Goal: Task Accomplishment & Management: Complete application form

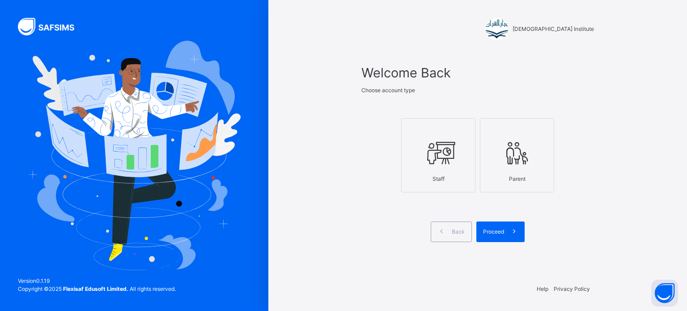
click at [434, 169] on icon at bounding box center [438, 154] width 31 height 34
click at [508, 236] on span at bounding box center [514, 232] width 21 height 21
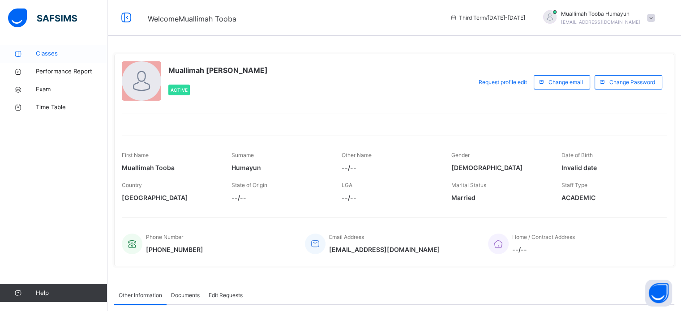
click at [73, 56] on span "Classes" at bounding box center [72, 53] width 72 height 9
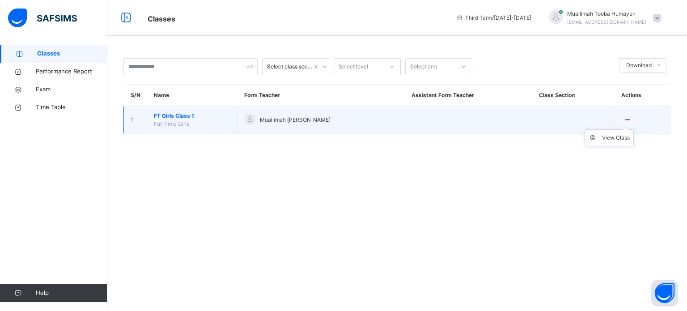
click at [632, 129] on ul "View Class" at bounding box center [609, 137] width 49 height 17
click at [614, 135] on div "View Class" at bounding box center [616, 137] width 28 height 9
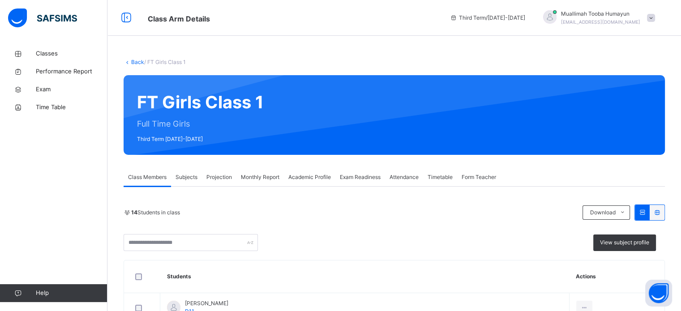
click at [218, 184] on div "Projection" at bounding box center [219, 177] width 34 height 18
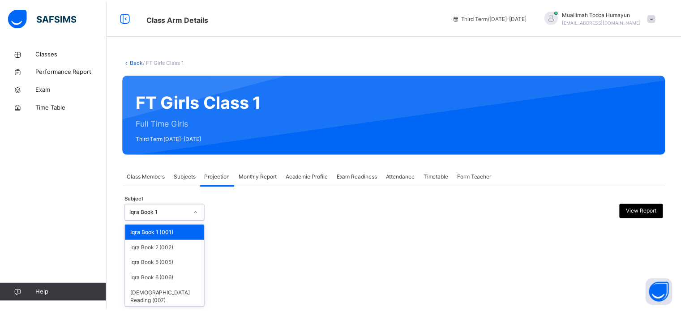
scroll to position [17, 0]
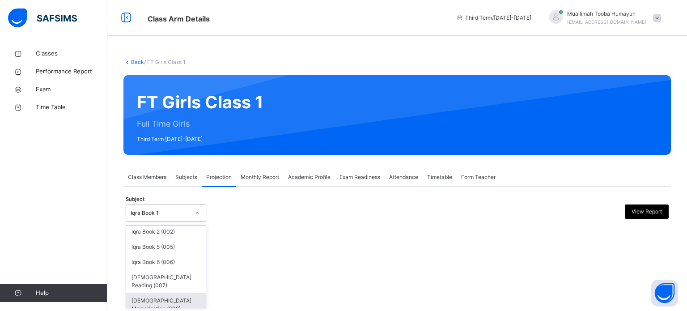
click at [163, 297] on div "[DEMOGRAPHIC_DATA] Memorisation (008)" at bounding box center [166, 304] width 80 height 23
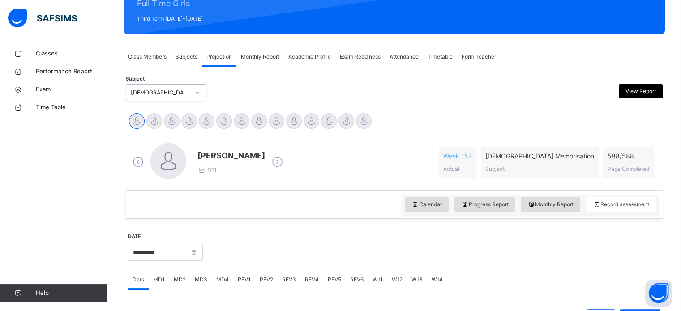
scroll to position [118, 0]
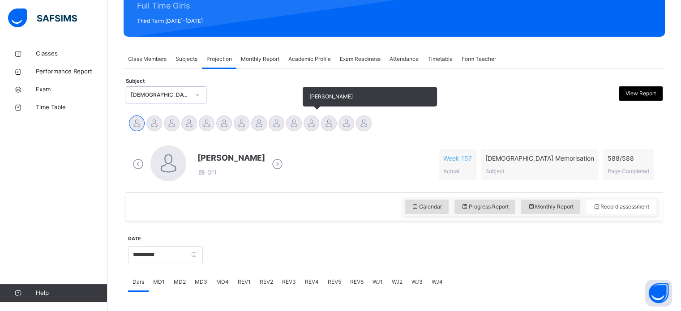
click at [315, 124] on div at bounding box center [311, 123] width 16 height 16
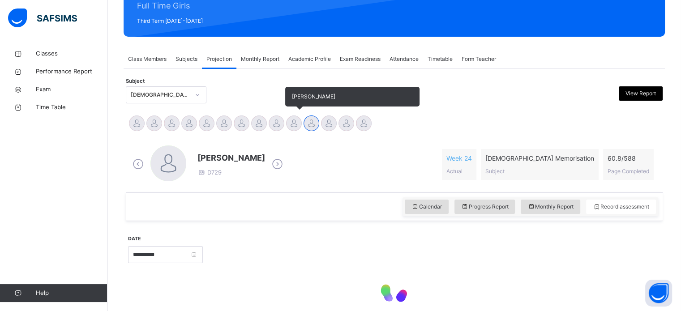
click at [290, 127] on div at bounding box center [294, 123] width 16 height 16
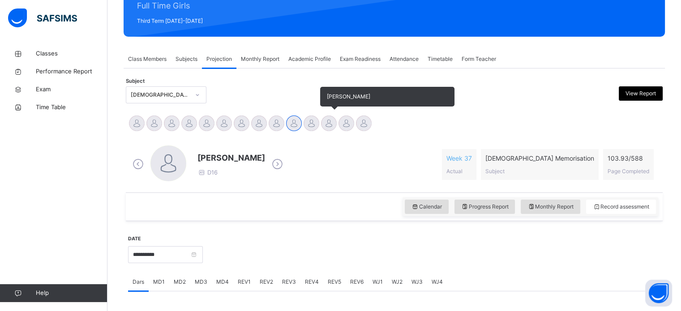
click at [329, 125] on div at bounding box center [329, 123] width 16 height 16
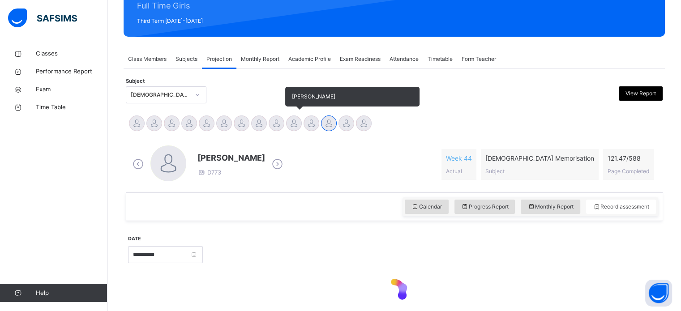
click at [293, 125] on div at bounding box center [294, 123] width 16 height 16
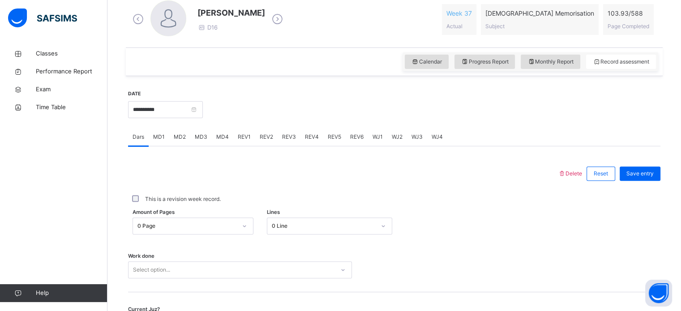
scroll to position [266, 0]
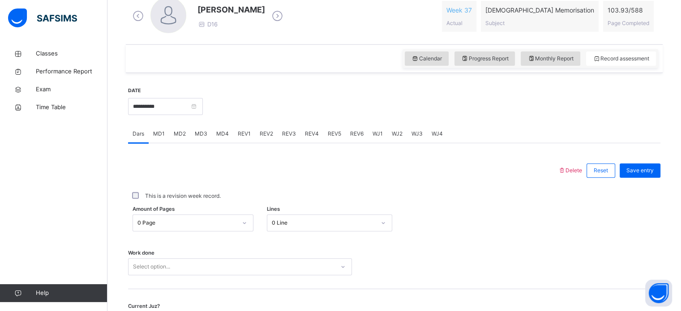
click at [267, 141] on div "REV2" at bounding box center [266, 134] width 22 height 18
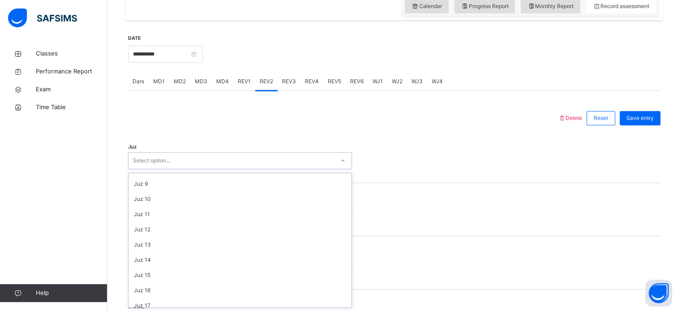
scroll to position [322, 0]
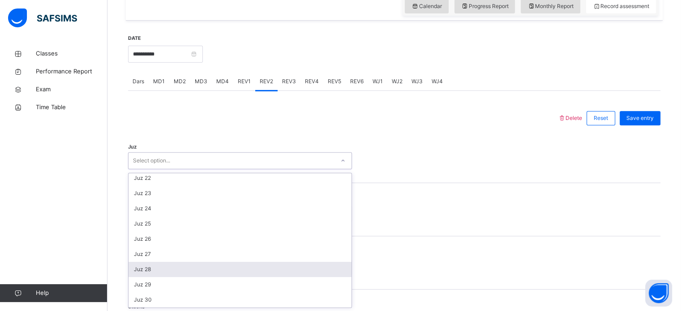
click at [173, 271] on div "Juz 28" at bounding box center [239, 269] width 223 height 15
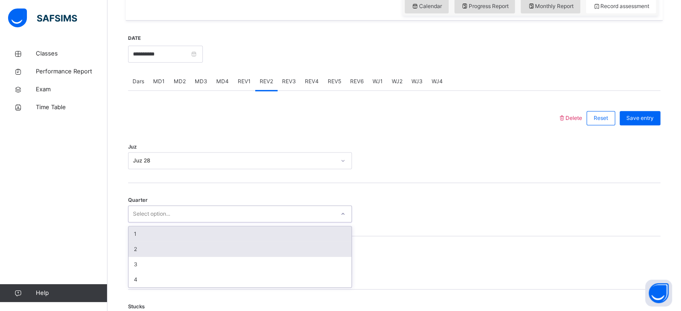
click at [187, 253] on div "2" at bounding box center [239, 249] width 223 height 15
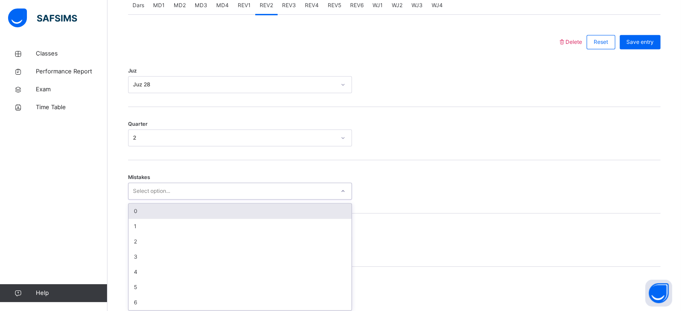
scroll to position [397, 0]
click at [174, 209] on div "0" at bounding box center [239, 208] width 223 height 15
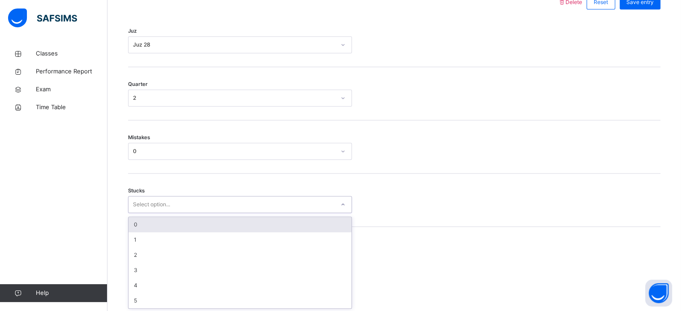
scroll to position [435, 0]
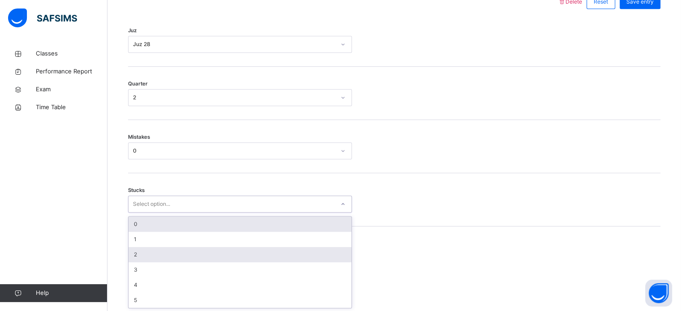
click at [163, 255] on div "2" at bounding box center [239, 254] width 223 height 15
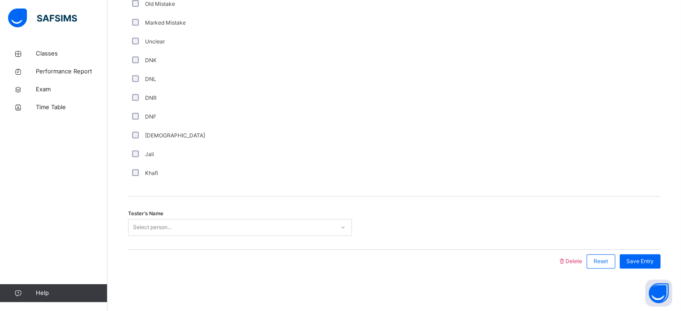
scroll to position [755, 0]
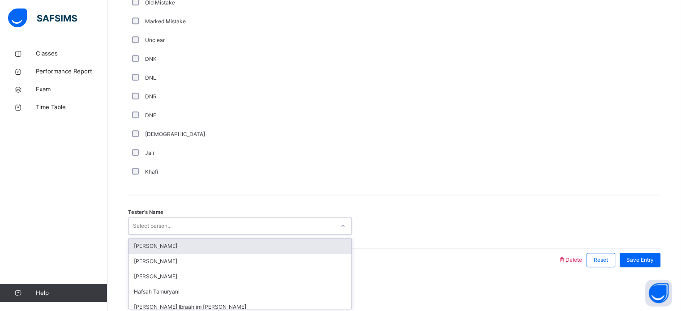
click at [189, 249] on div "[PERSON_NAME]" at bounding box center [239, 246] width 223 height 15
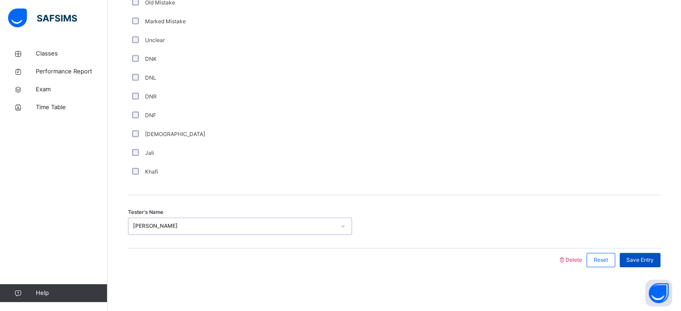
click at [644, 262] on span "Save Entry" at bounding box center [639, 260] width 27 height 8
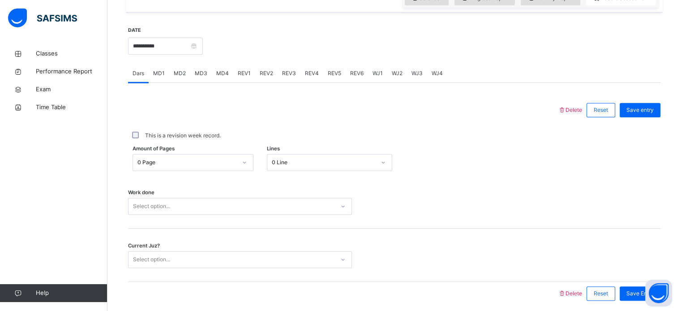
scroll to position [279, 0]
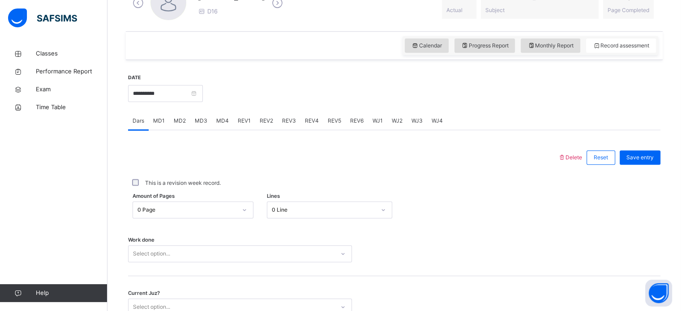
click at [292, 124] on span "REV3" at bounding box center [289, 121] width 14 height 8
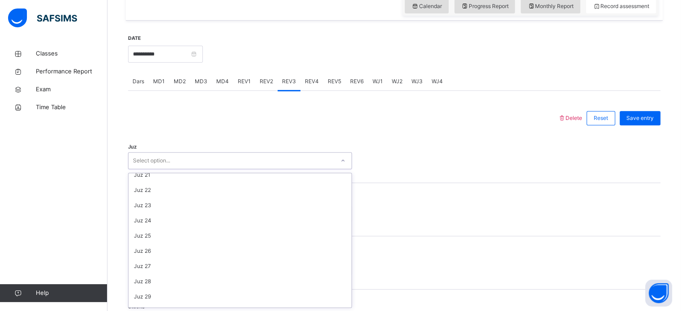
scroll to position [322, 0]
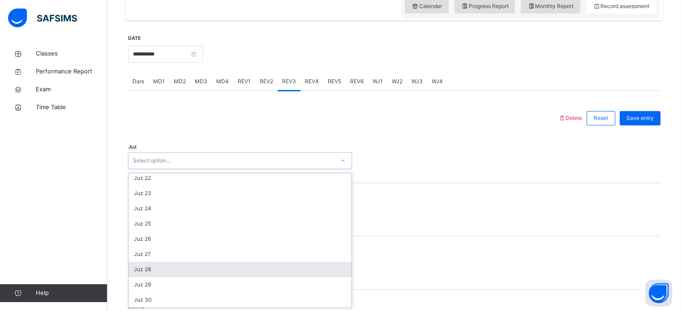
click at [172, 271] on div "Juz 28" at bounding box center [239, 269] width 223 height 15
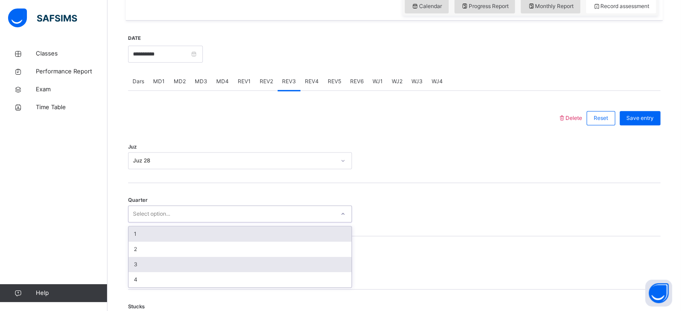
click at [179, 267] on div "3" at bounding box center [239, 264] width 223 height 15
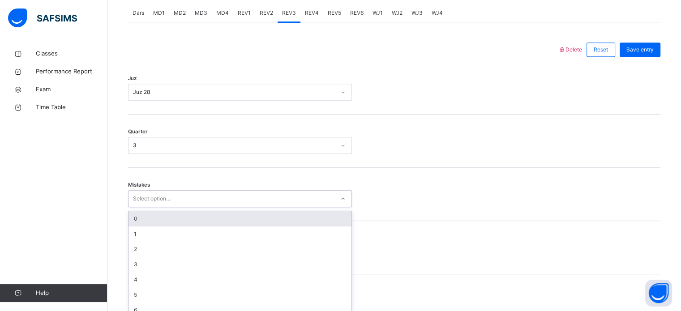
scroll to position [397, 0]
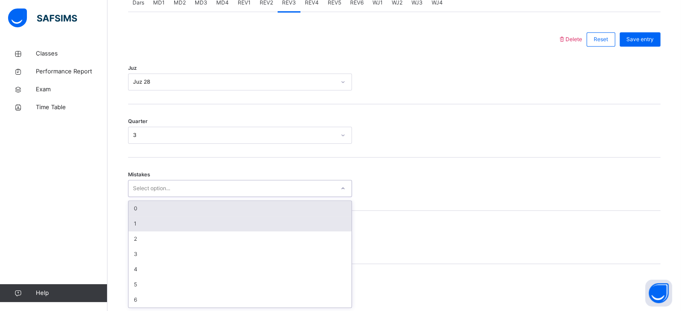
click at [193, 224] on div "1" at bounding box center [239, 223] width 223 height 15
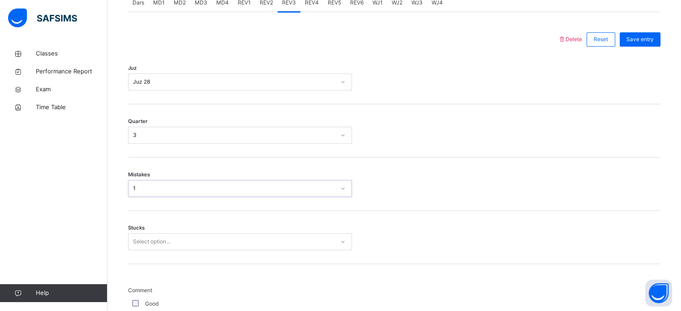
click at [183, 259] on div "Stucks Select option..." at bounding box center [394, 237] width 532 height 53
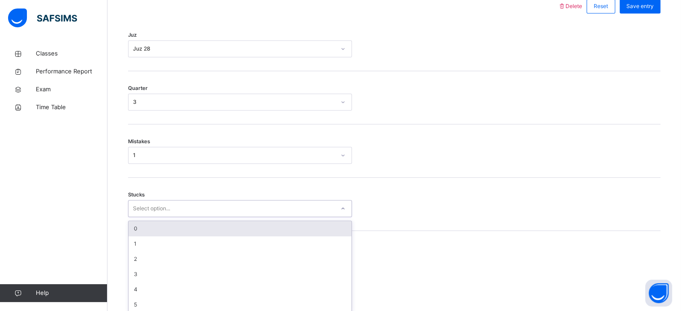
scroll to position [435, 0]
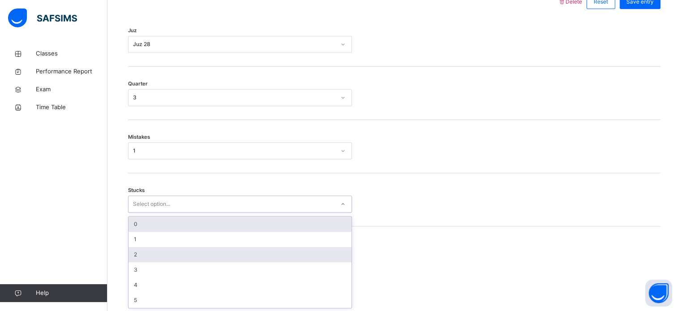
click at [176, 254] on div "2" at bounding box center [239, 254] width 223 height 15
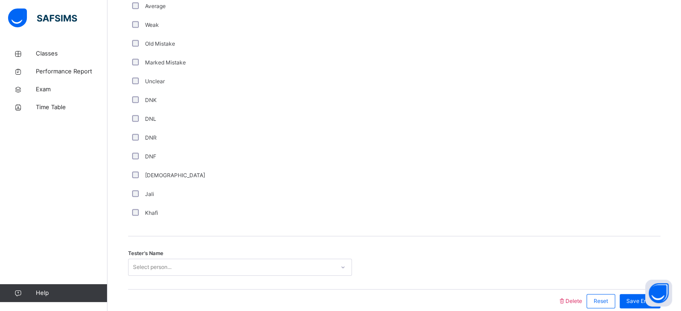
scroll to position [755, 0]
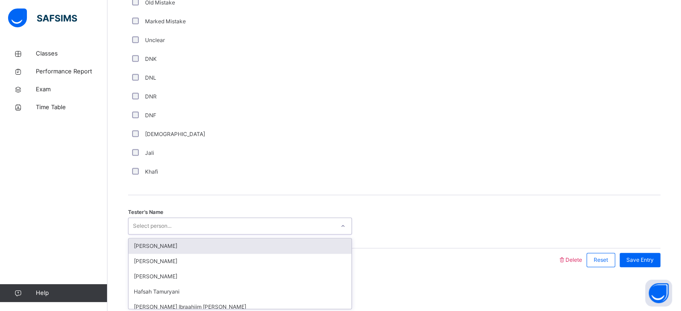
click at [178, 243] on div "[PERSON_NAME]" at bounding box center [239, 246] width 223 height 15
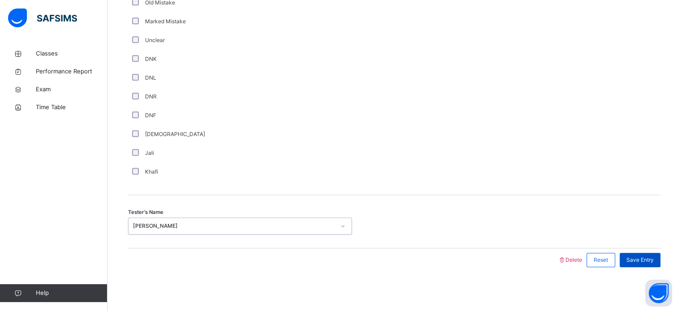
click at [644, 265] on div "Save Entry" at bounding box center [639, 260] width 41 height 14
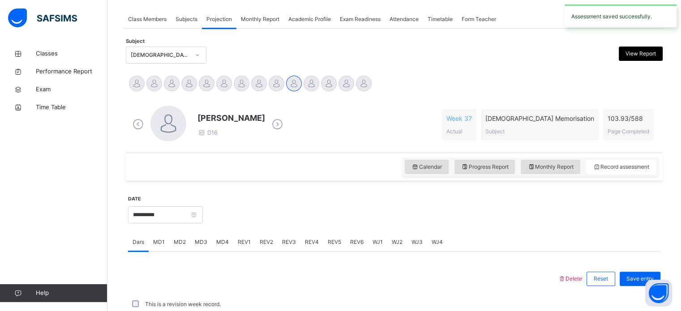
scroll to position [361, 0]
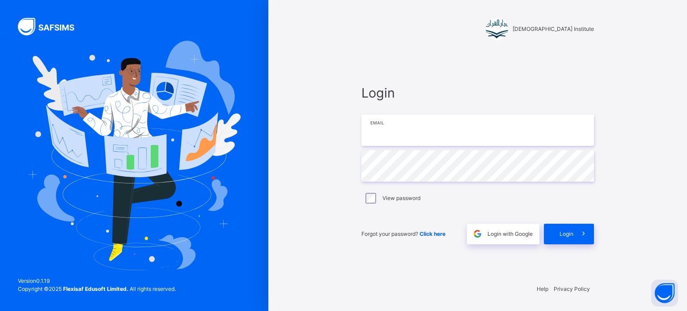
type input "**********"
click at [580, 241] on span at bounding box center [584, 234] width 21 height 21
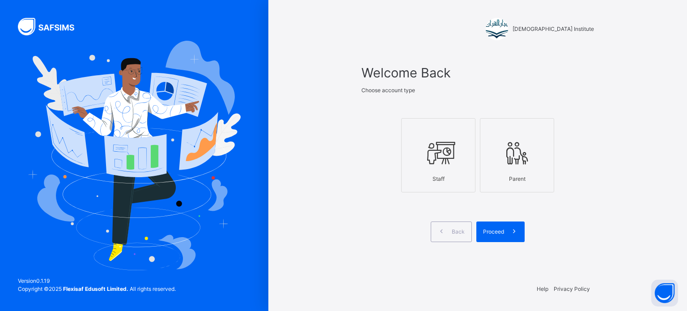
click at [444, 161] on icon at bounding box center [438, 154] width 31 height 34
click at [501, 234] on span "Proceed" at bounding box center [493, 232] width 21 height 8
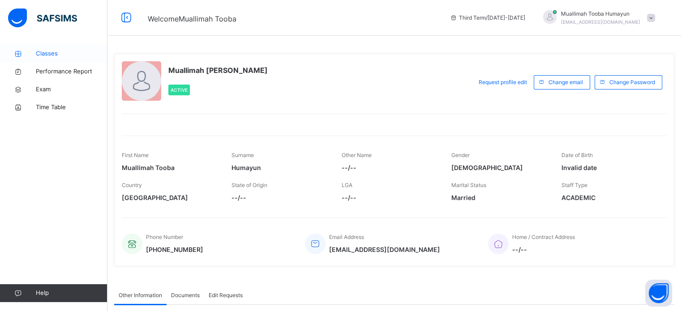
click at [41, 55] on span "Classes" at bounding box center [72, 53] width 72 height 9
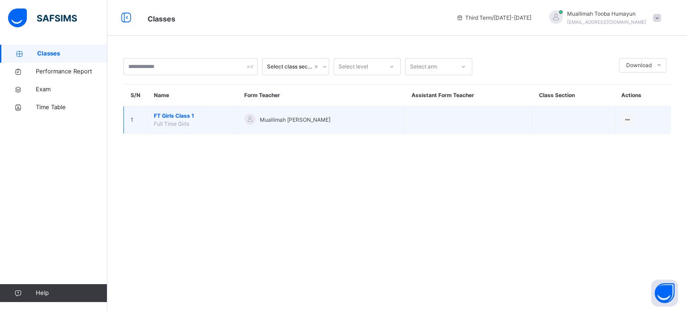
click at [170, 117] on span "FT Girls Class 1" at bounding box center [192, 116] width 77 height 8
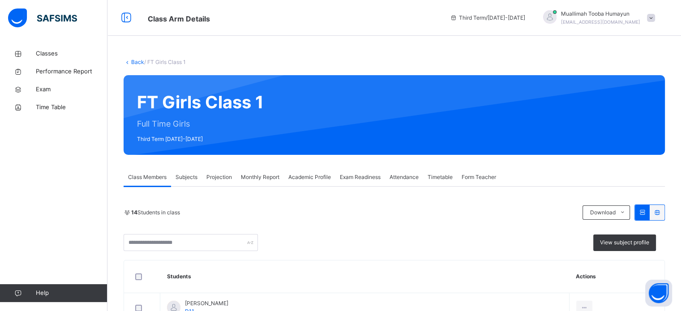
click at [208, 177] on span "Projection" at bounding box center [219, 177] width 26 height 8
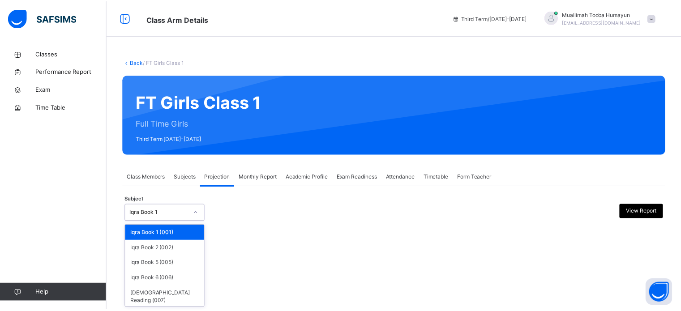
scroll to position [17, 0]
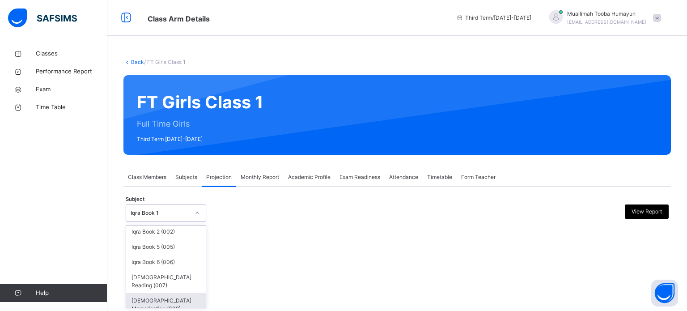
click at [142, 296] on div "[DEMOGRAPHIC_DATA] Memorisation (008)" at bounding box center [166, 304] width 80 height 23
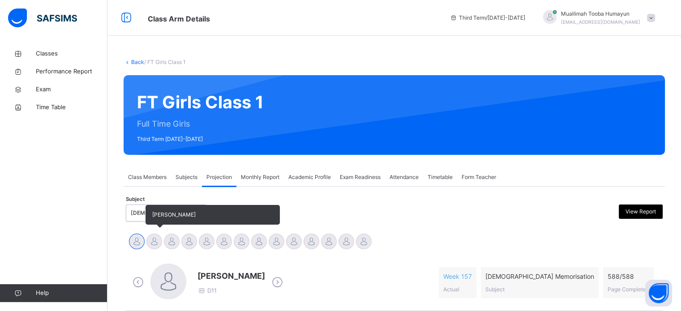
click at [156, 242] on div at bounding box center [154, 242] width 16 height 16
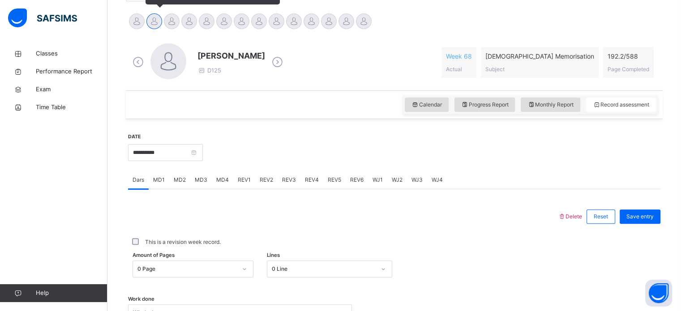
scroll to position [220, 0]
click at [609, 263] on div "Amount of Pages 0 Page Lines 0 Line" at bounding box center [394, 268] width 532 height 17
click at [615, 239] on div "This is a revision week record." at bounding box center [394, 242] width 528 height 8
click at [611, 251] on div "This is a revision week record." at bounding box center [394, 242] width 532 height 19
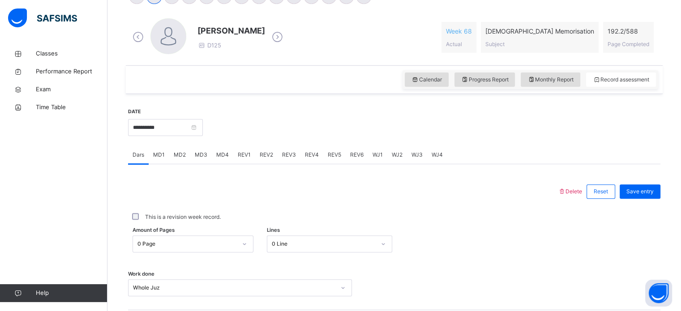
scroll to position [244, 0]
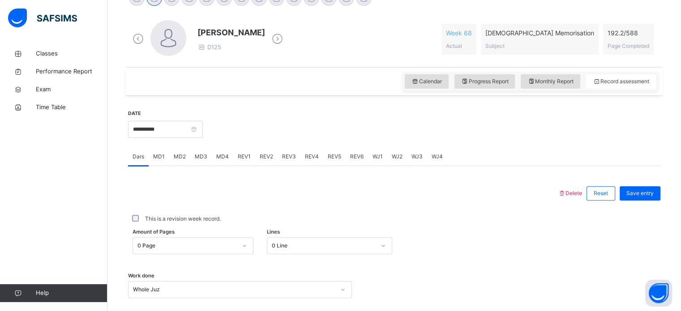
click at [241, 160] on span "REV1" at bounding box center [244, 157] width 13 height 8
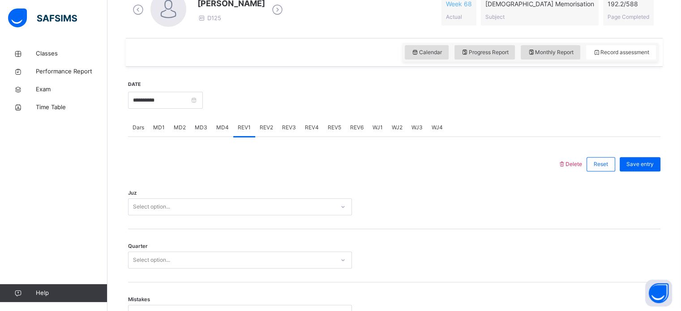
scroll to position [329, 0]
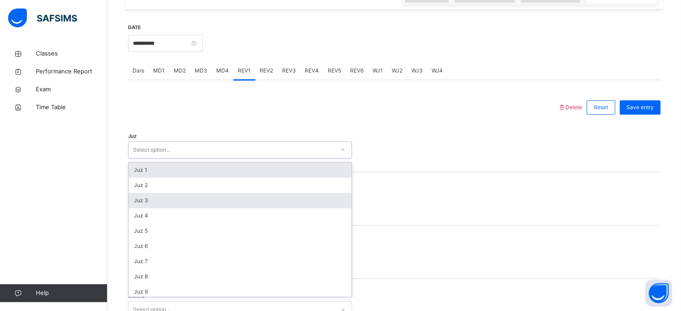
click at [134, 197] on div "Juz 3" at bounding box center [239, 200] width 223 height 15
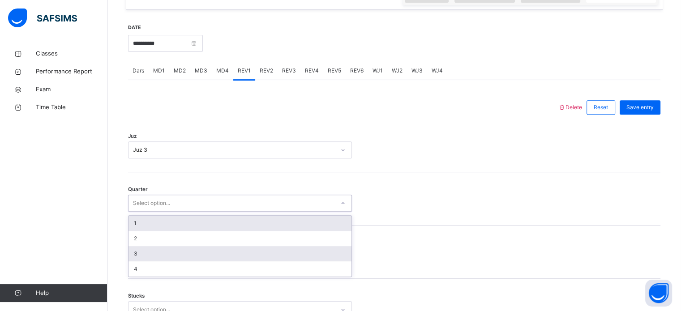
click at [133, 256] on div "3" at bounding box center [239, 253] width 223 height 15
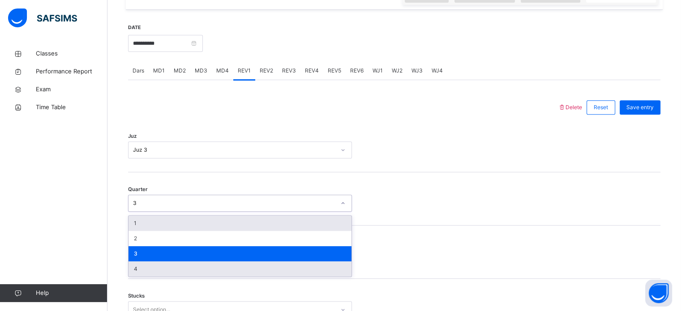
click at [131, 271] on div "4" at bounding box center [239, 268] width 223 height 15
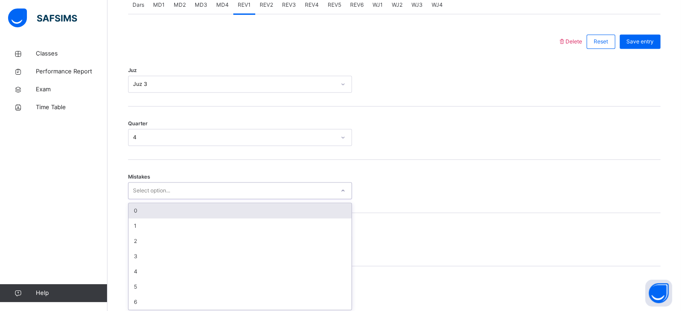
scroll to position [397, 0]
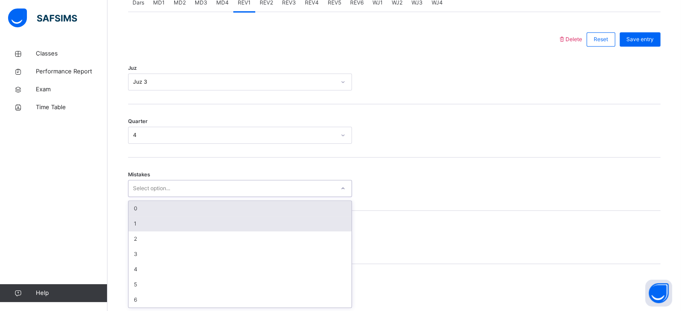
click at [134, 222] on div "1" at bounding box center [239, 223] width 223 height 15
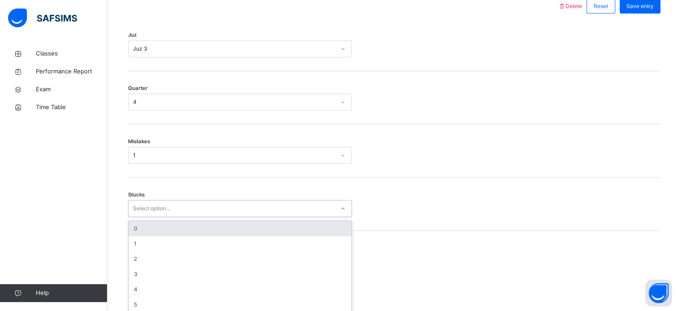
scroll to position [435, 0]
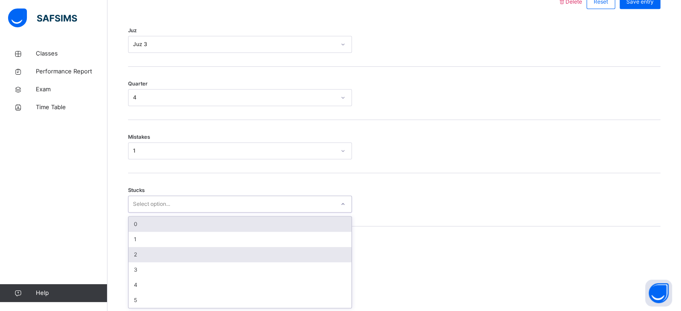
click at [130, 254] on div "2" at bounding box center [239, 254] width 223 height 15
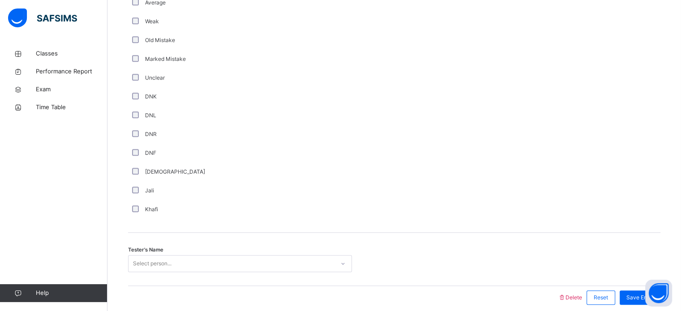
scroll to position [755, 0]
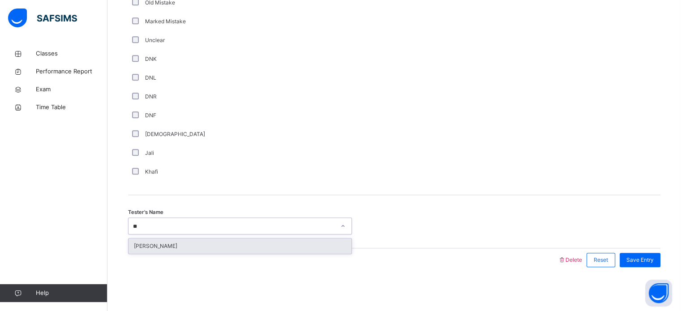
type input "*"
type input "*****"
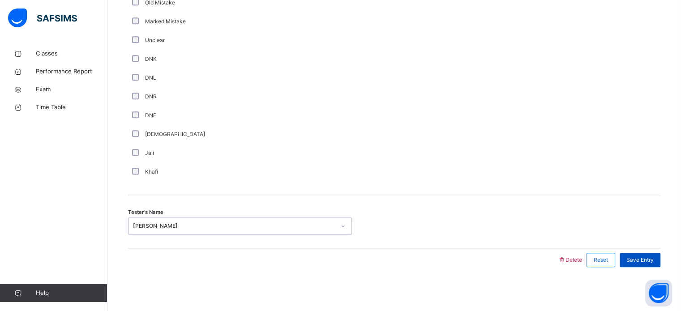
click at [649, 263] on span "Save Entry" at bounding box center [639, 260] width 27 height 8
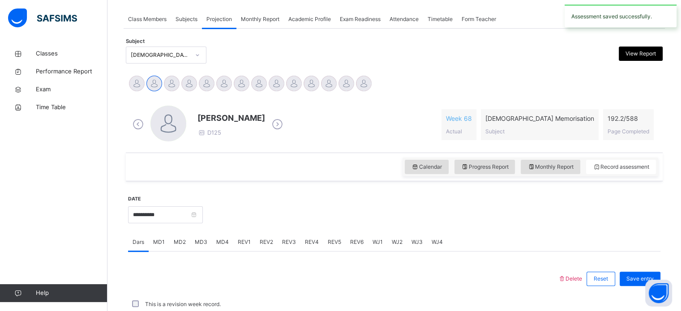
scroll to position [361, 0]
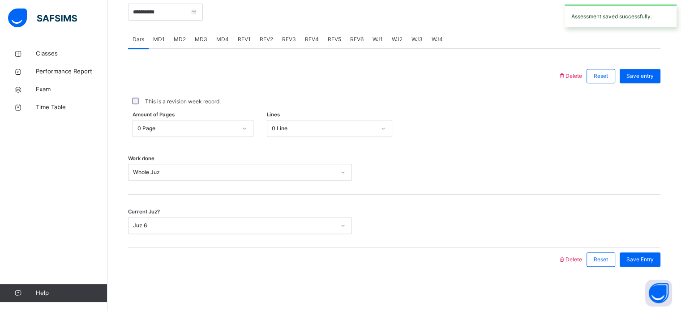
click at [265, 42] on span "REV2" at bounding box center [266, 39] width 13 height 8
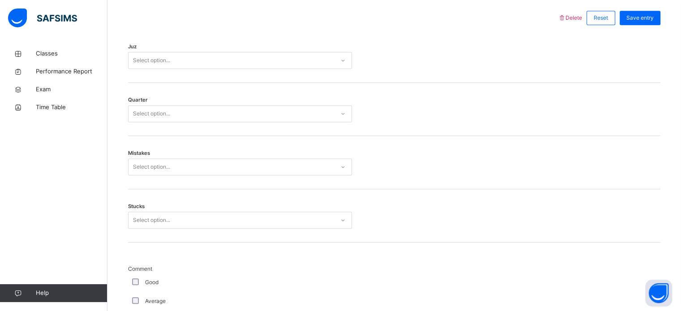
scroll to position [418, 0]
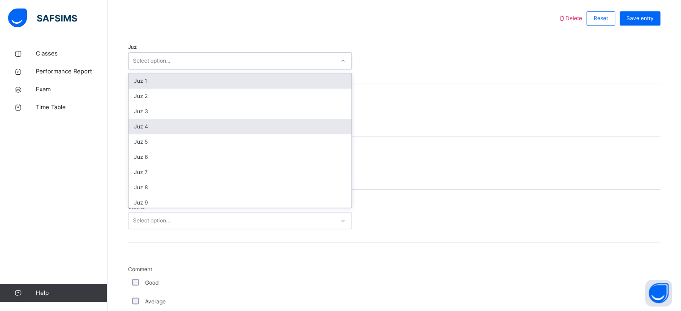
click at [135, 129] on div "Juz 4" at bounding box center [239, 126] width 223 height 15
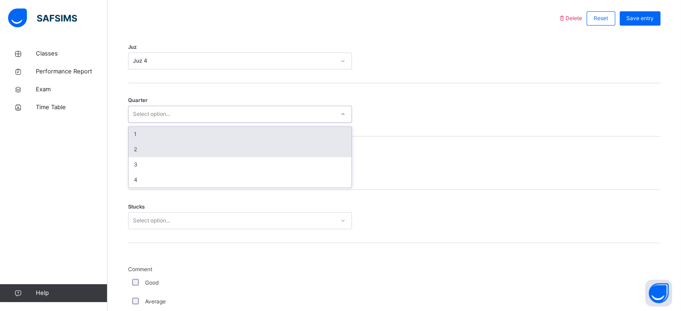
click at [137, 152] on div "2" at bounding box center [239, 149] width 223 height 15
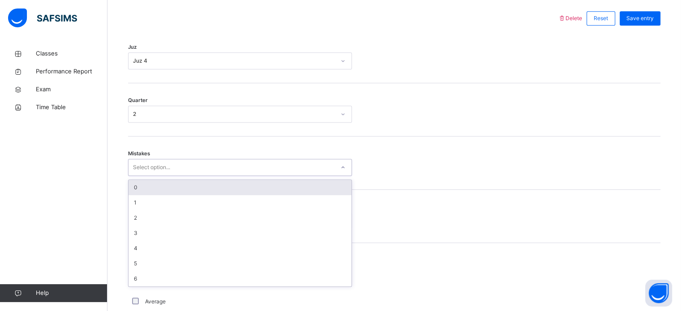
click at [133, 188] on div "0" at bounding box center [239, 187] width 223 height 15
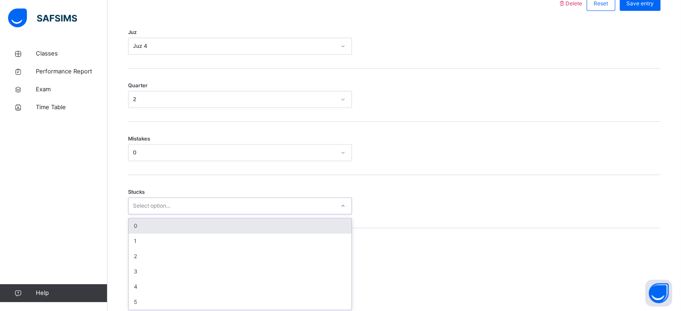
scroll to position [435, 0]
click at [133, 150] on div "0" at bounding box center [234, 151] width 202 height 8
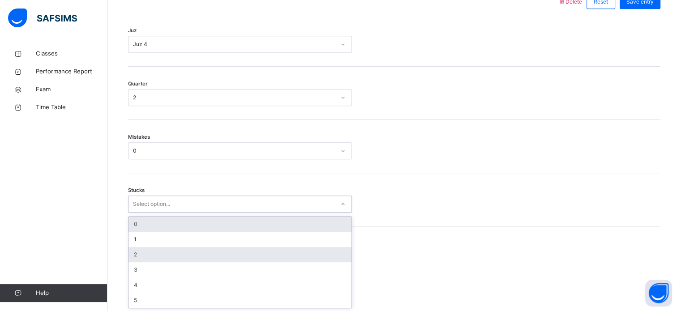
click at [154, 253] on div "2" at bounding box center [239, 254] width 223 height 15
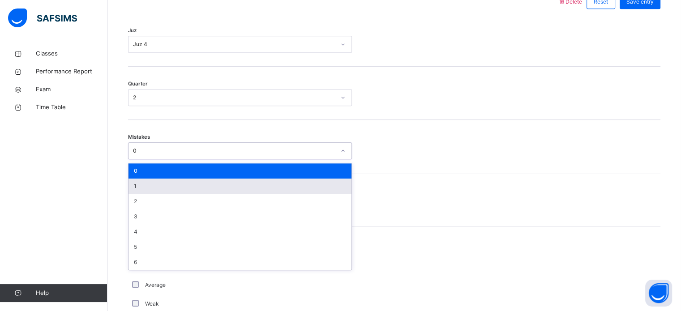
click at [171, 181] on div "1" at bounding box center [239, 186] width 223 height 15
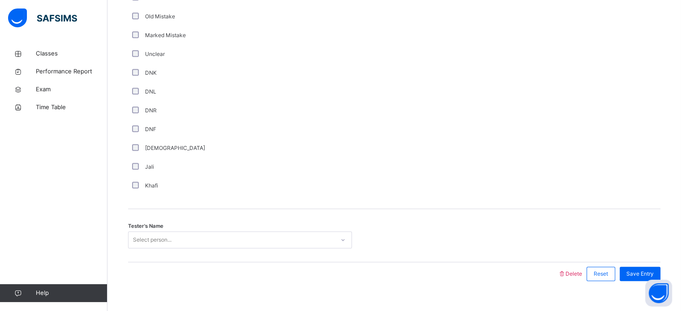
scroll to position [755, 0]
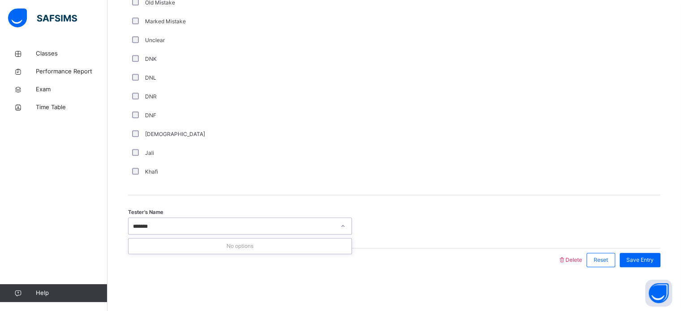
type input "******"
click at [643, 247] on div "Tester's Name option [PERSON_NAME], selected. 0 results available. Select is fo…" at bounding box center [394, 221] width 532 height 53
click at [649, 261] on span "Save Entry" at bounding box center [639, 260] width 27 height 8
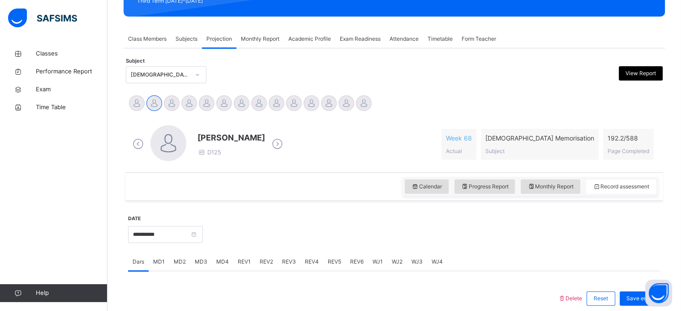
scroll to position [136, 0]
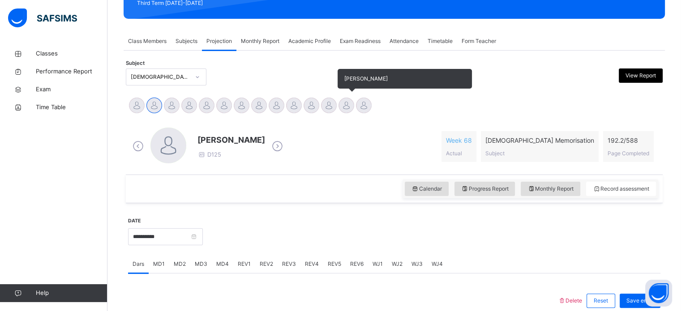
click at [344, 108] on div at bounding box center [346, 106] width 16 height 16
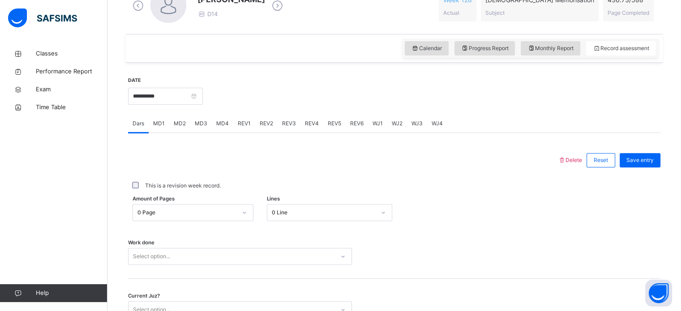
scroll to position [277, 0]
click at [243, 117] on div "REV1" at bounding box center [244, 123] width 22 height 18
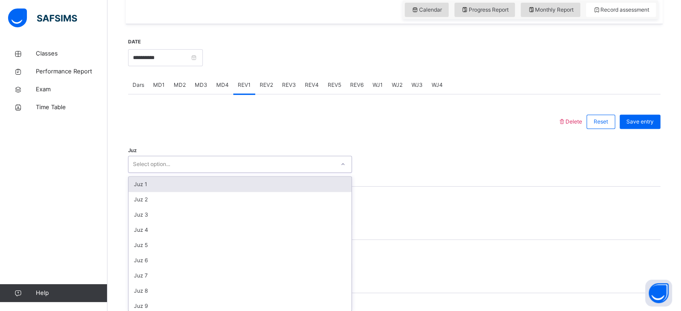
click at [190, 173] on div "option Juz 1 focused, 1 of 30. 30 results available. Use Up and Down to choose …" at bounding box center [240, 164] width 224 height 17
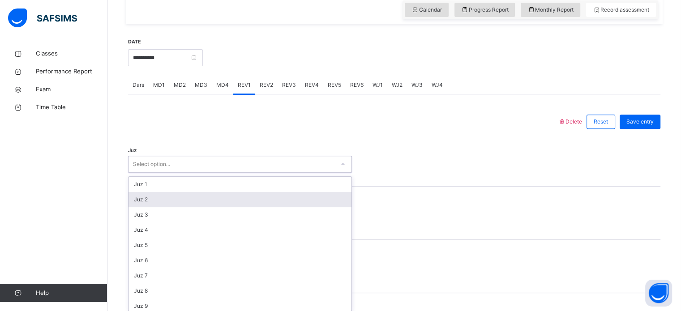
scroll to position [319, 0]
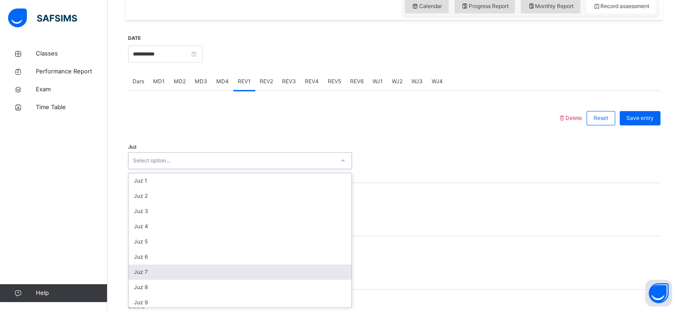
click at [174, 267] on div "Juz 7" at bounding box center [239, 271] width 223 height 15
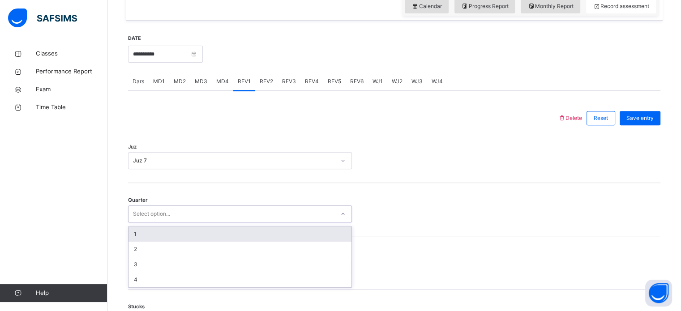
drag, startPoint x: 166, startPoint y: 209, endPoint x: 153, endPoint y: 235, distance: 29.4
click at [153, 222] on div "option 1 focused, 1 of 4. 4 results available. Use Up and Down to choose option…" at bounding box center [240, 213] width 224 height 17
click at [153, 235] on div "1" at bounding box center [239, 233] width 223 height 15
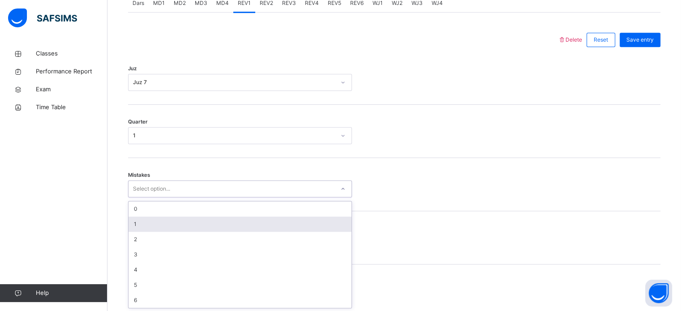
click at [175, 197] on div "option 1 focused, 2 of 7. 7 results available. Use Up and Down to choose option…" at bounding box center [240, 188] width 224 height 17
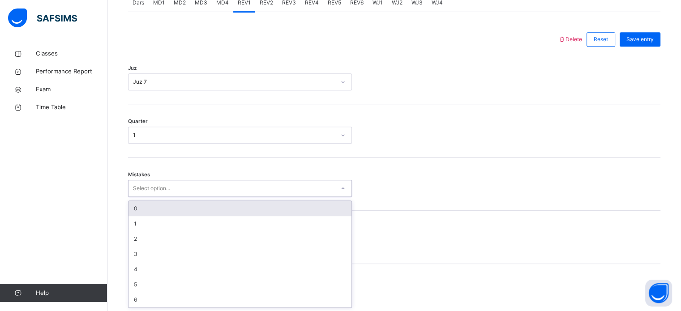
click at [158, 212] on div "0" at bounding box center [239, 208] width 223 height 15
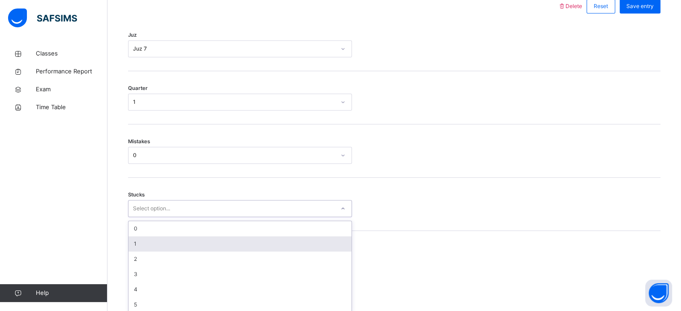
scroll to position [435, 0]
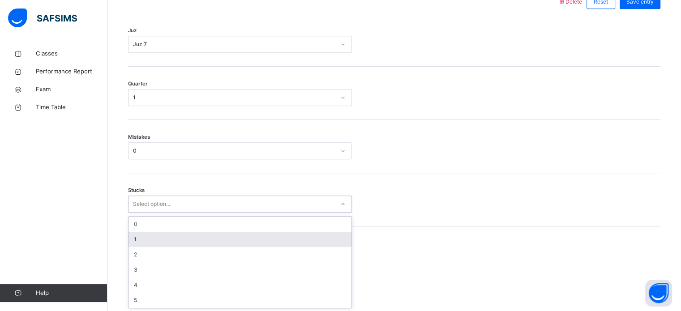
click at [154, 213] on div "option 1 focused, 2 of 6. 6 results available. Use Up and Down to choose option…" at bounding box center [240, 204] width 224 height 17
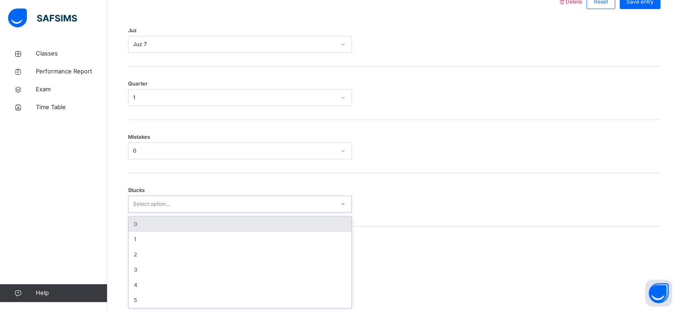
click at [149, 228] on div "0" at bounding box center [239, 224] width 223 height 15
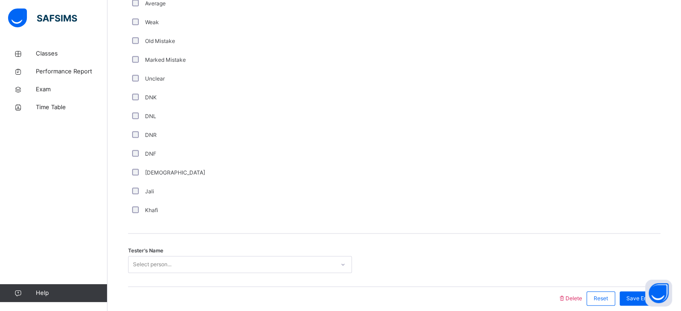
scroll to position [755, 0]
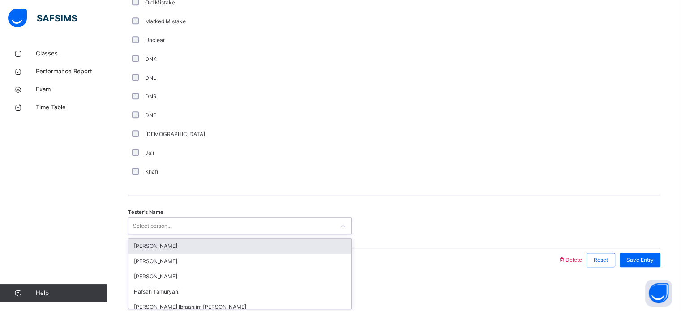
click at [234, 225] on div "Select person..." at bounding box center [231, 226] width 206 height 14
type input "***"
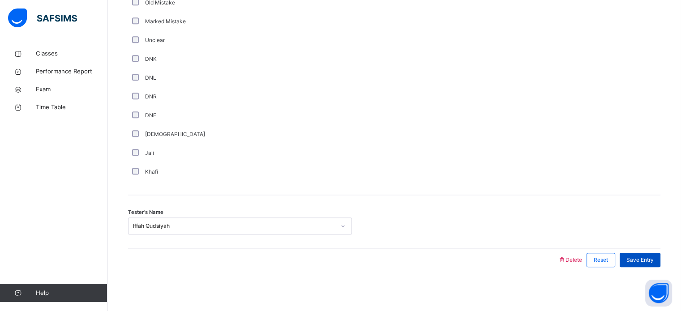
click at [652, 257] on span "Save Entry" at bounding box center [639, 260] width 27 height 8
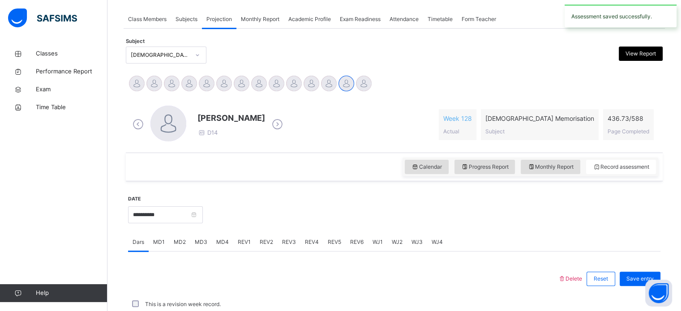
scroll to position [361, 0]
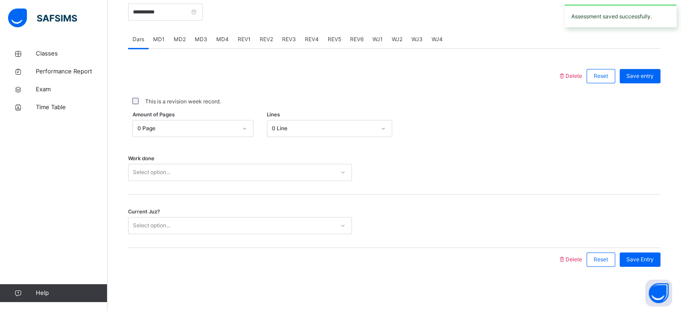
click at [264, 38] on span "REV2" at bounding box center [266, 39] width 13 height 8
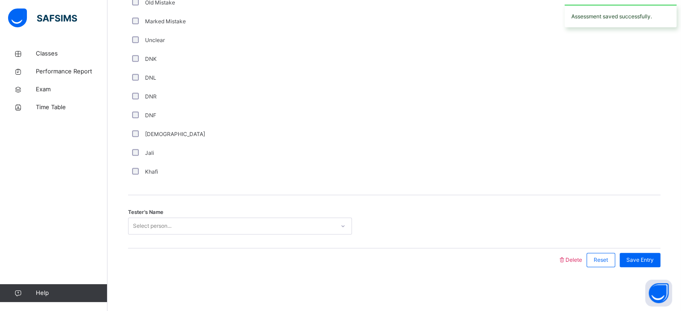
click at [177, 223] on div "Select person..." at bounding box center [231, 226] width 206 height 14
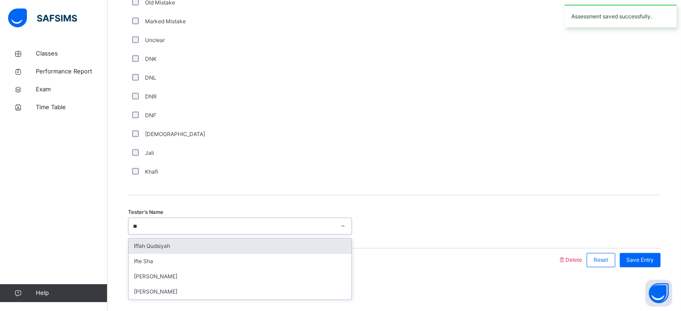
type input "***"
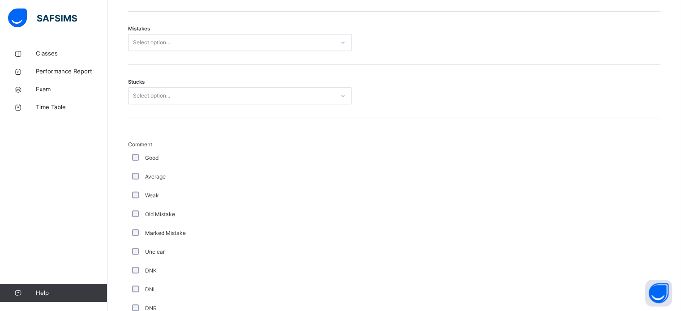
scroll to position [542, 0]
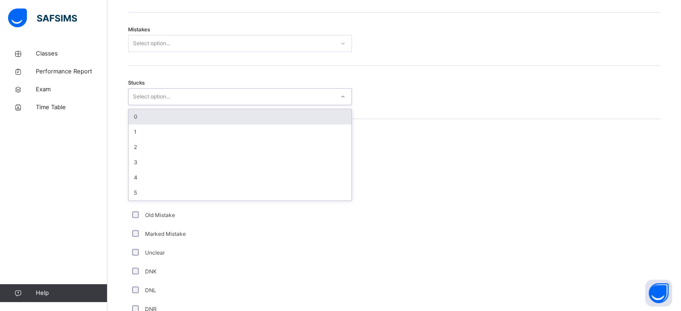
click at [208, 98] on div "Select option..." at bounding box center [231, 97] width 206 height 14
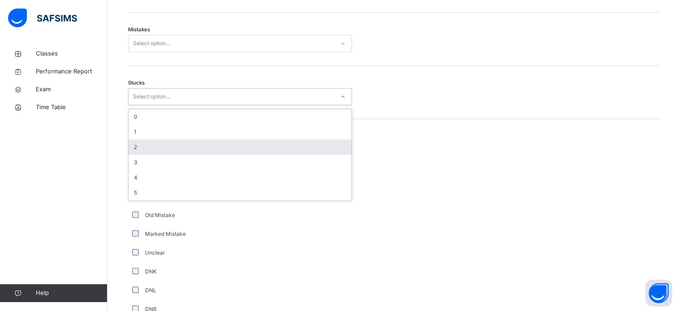
click at [153, 145] on div "2" at bounding box center [239, 147] width 223 height 15
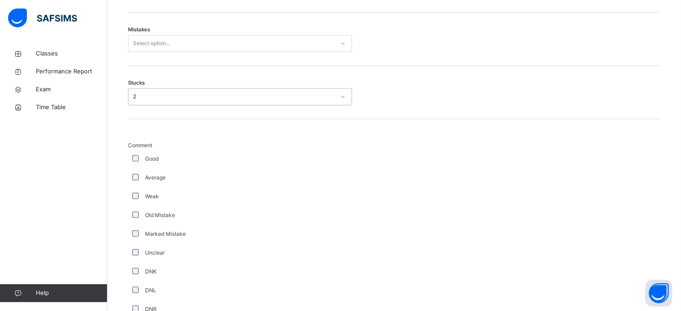
click at [188, 41] on div "Select option..." at bounding box center [231, 44] width 206 height 14
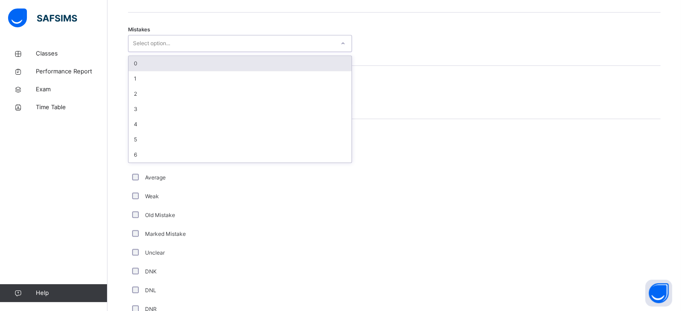
click at [144, 66] on div "0" at bounding box center [239, 63] width 223 height 15
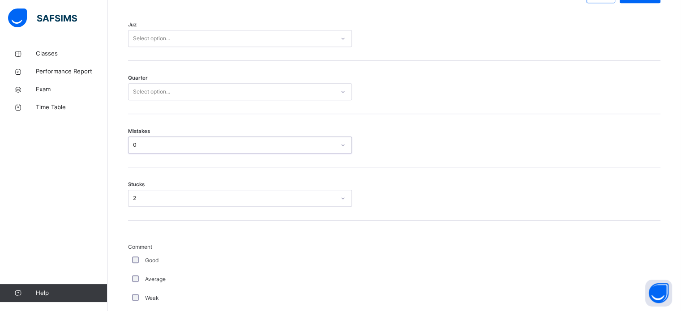
scroll to position [438, 0]
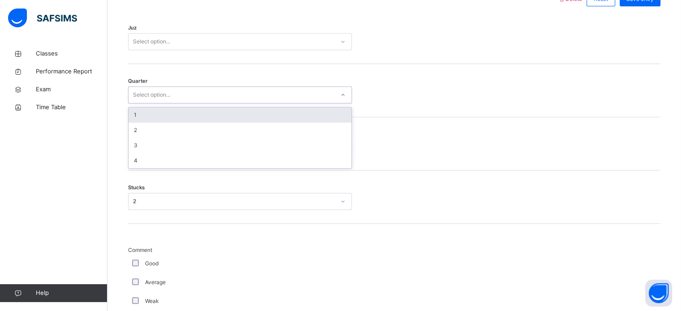
click at [150, 95] on div "Select option..." at bounding box center [151, 94] width 37 height 17
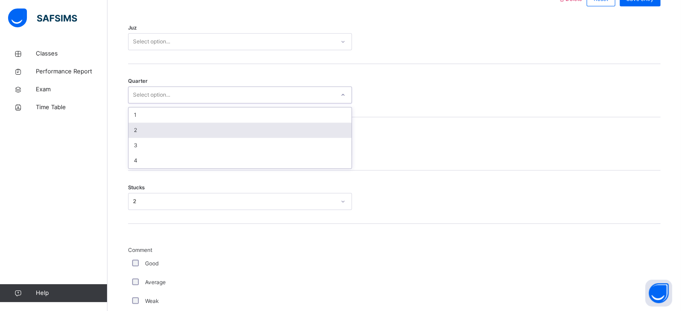
click at [144, 126] on div "2" at bounding box center [239, 130] width 223 height 15
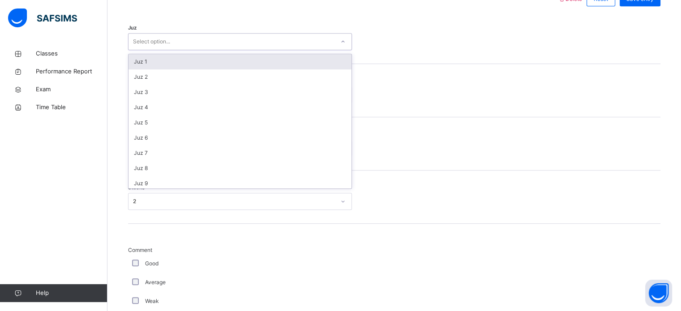
click at [170, 38] on div "Select option..." at bounding box center [151, 41] width 37 height 17
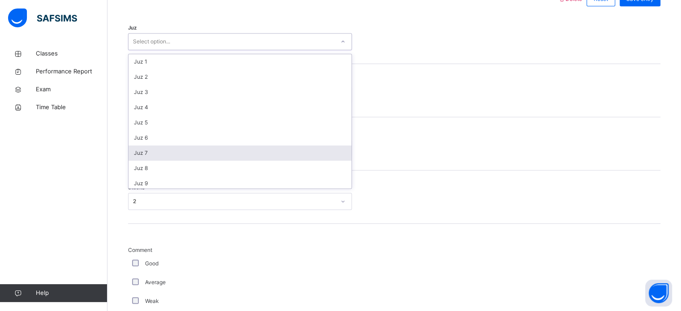
click at [152, 152] on div "Juz 7" at bounding box center [239, 152] width 223 height 15
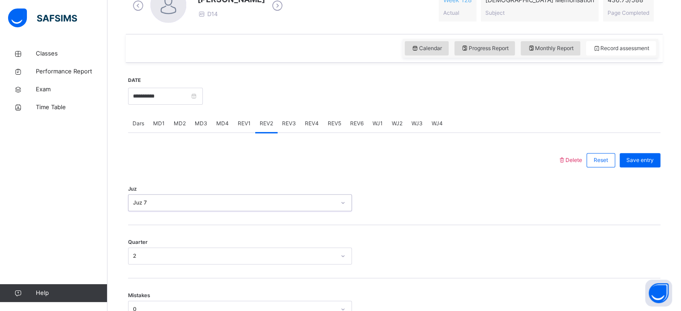
scroll to position [270, 0]
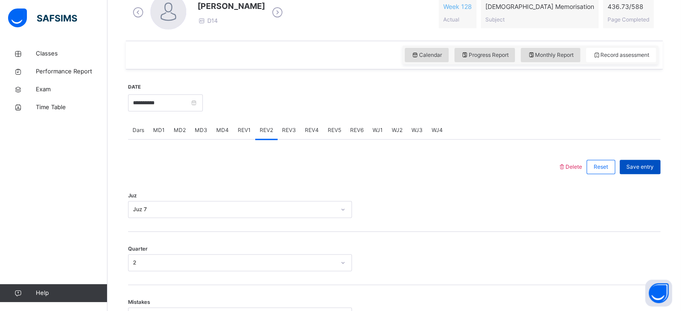
click at [646, 171] on div "Save entry" at bounding box center [639, 167] width 41 height 14
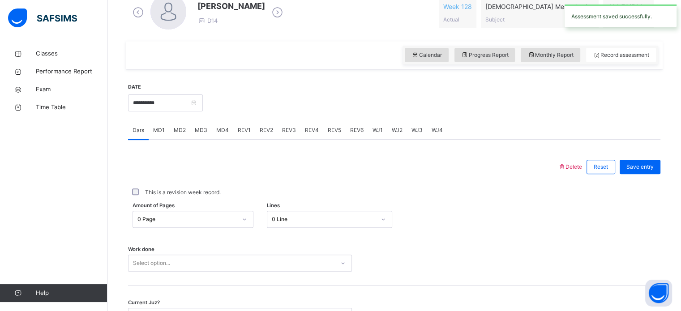
click at [286, 129] on span "REV3" at bounding box center [289, 130] width 14 height 8
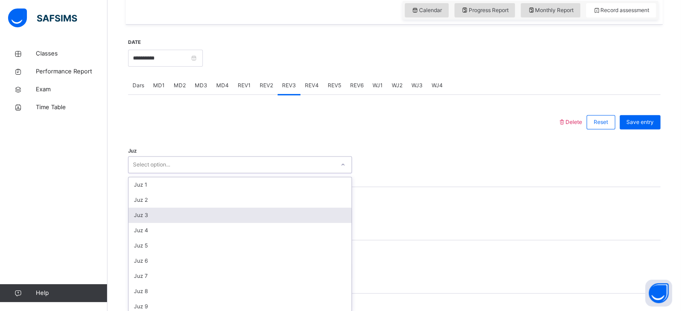
scroll to position [319, 0]
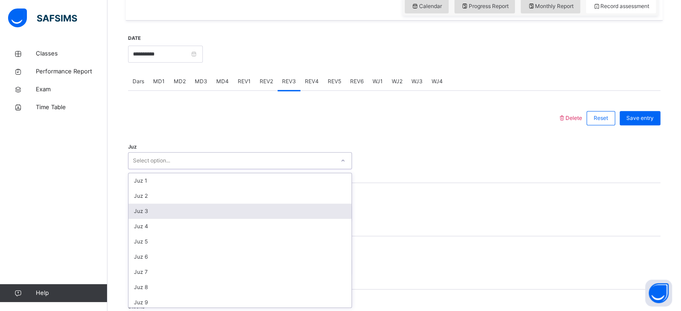
click at [202, 169] on div "option Juz 3 focused, 3 of 30. 30 results available. Use Up and Down to choose …" at bounding box center [240, 160] width 224 height 17
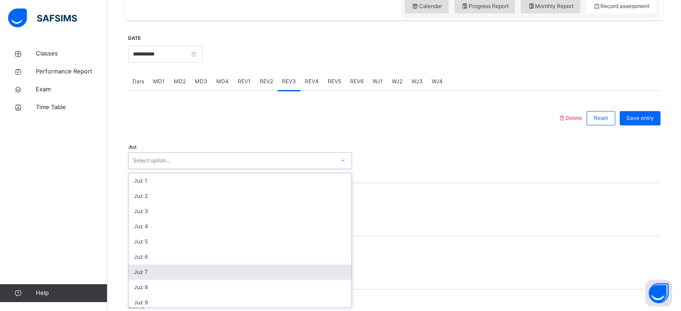
click at [149, 278] on div "Juz 7" at bounding box center [239, 271] width 223 height 15
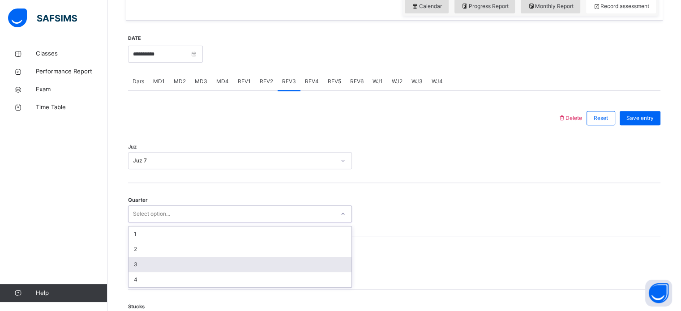
drag, startPoint x: 153, startPoint y: 211, endPoint x: 148, endPoint y: 257, distance: 45.9
click at [148, 222] on div "option 3 focused, 3 of 4. 4 results available. Use Up and Down to choose option…" at bounding box center [240, 213] width 224 height 17
click at [148, 257] on div "3" at bounding box center [239, 264] width 223 height 15
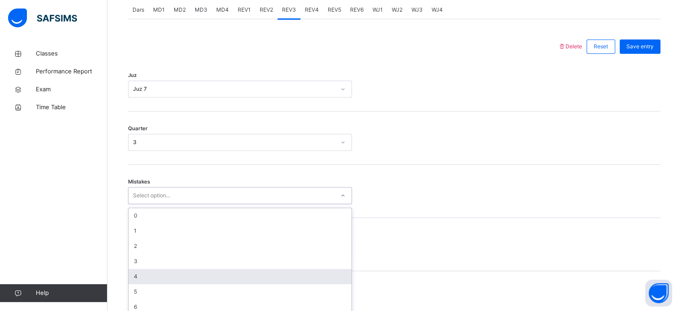
click at [156, 204] on div "option 4 focused, 5 of 7. 7 results available. Use Up and Down to choose option…" at bounding box center [240, 195] width 224 height 17
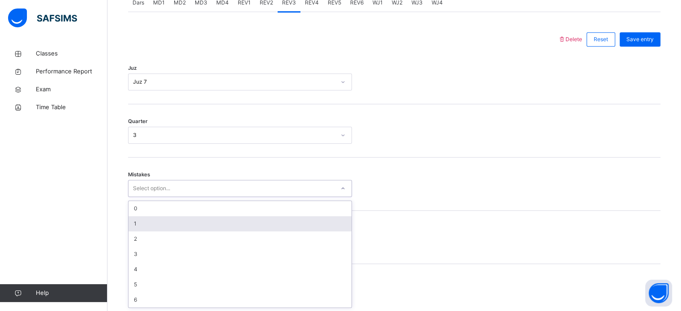
click at [152, 222] on div "1" at bounding box center [239, 223] width 223 height 15
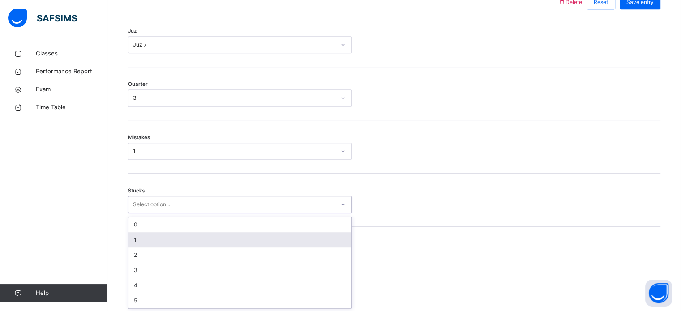
click at [154, 213] on div "option 1 focused, 2 of 6. 6 results available. Use Up and Down to choose option…" at bounding box center [240, 204] width 224 height 17
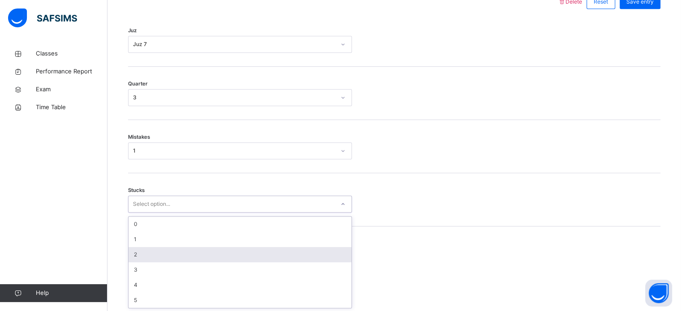
click at [153, 249] on div "2" at bounding box center [239, 254] width 223 height 15
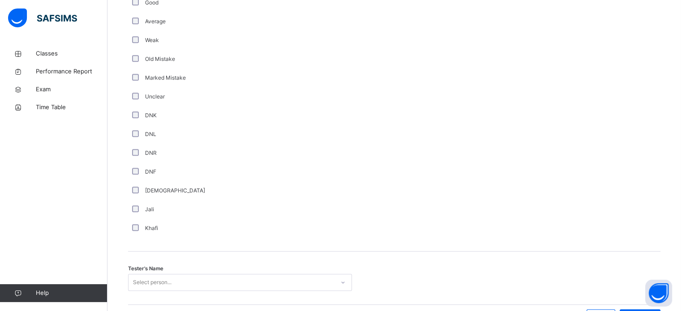
scroll to position [755, 0]
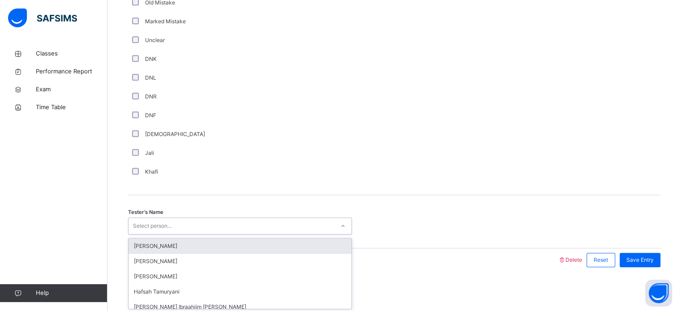
click at [185, 225] on div "Select person..." at bounding box center [231, 226] width 206 height 14
type input "***"
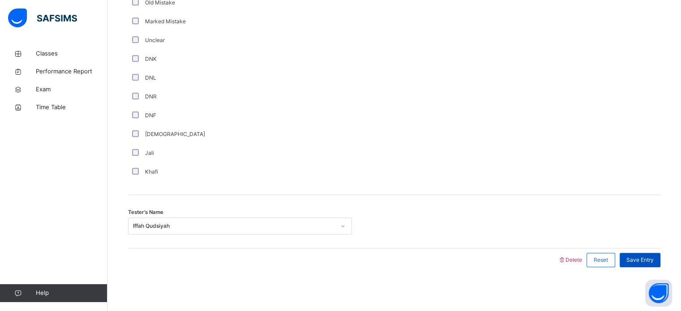
click at [651, 257] on span "Save Entry" at bounding box center [639, 260] width 27 height 8
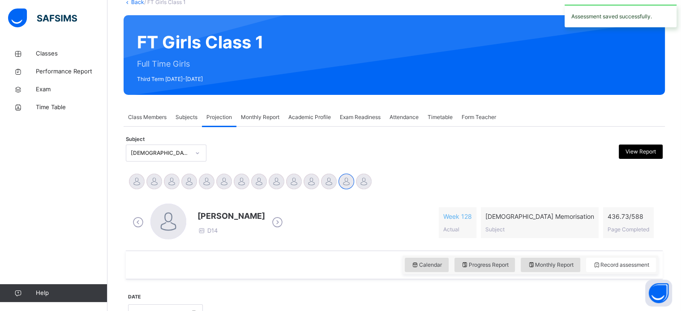
scroll to position [0, 0]
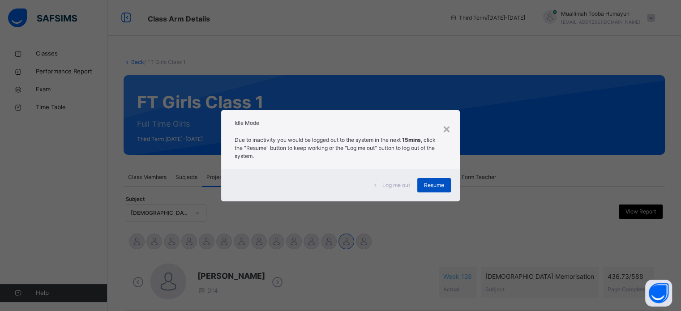
click at [442, 188] on span "Resume" at bounding box center [434, 185] width 20 height 8
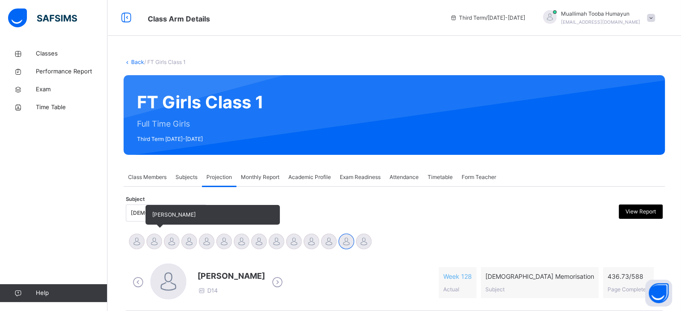
click at [154, 243] on div at bounding box center [154, 242] width 16 height 16
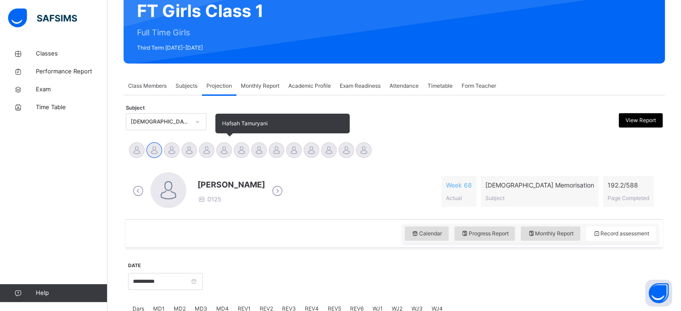
scroll to position [91, 0]
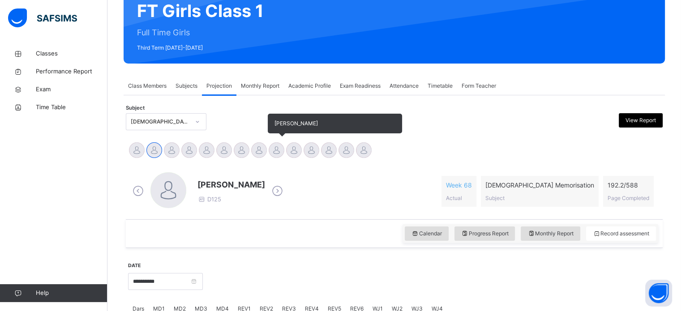
click at [273, 150] on div at bounding box center [277, 150] width 16 height 16
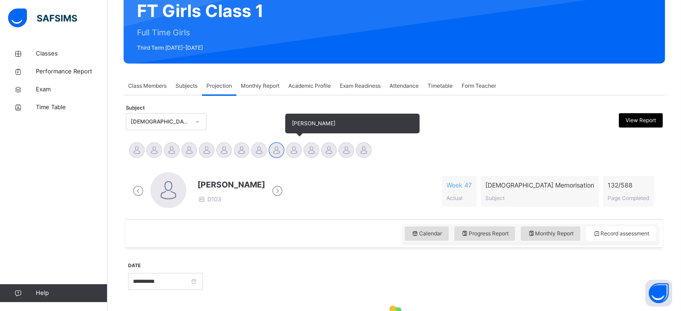
click at [297, 151] on div at bounding box center [294, 150] width 16 height 16
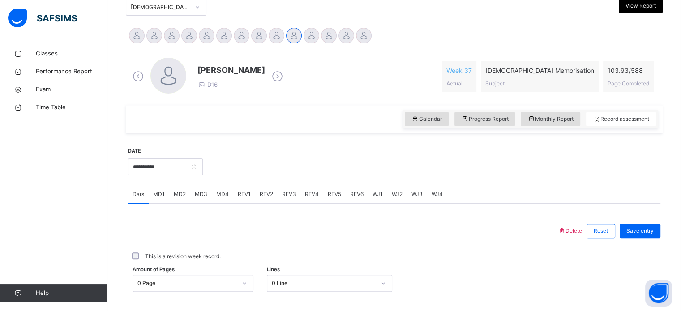
scroll to position [218, 0]
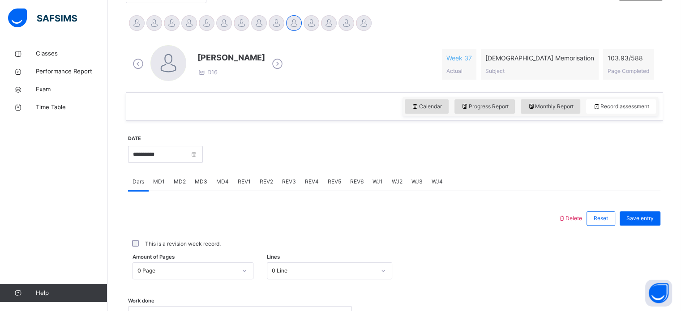
click at [217, 184] on span "MD4" at bounding box center [222, 182] width 13 height 8
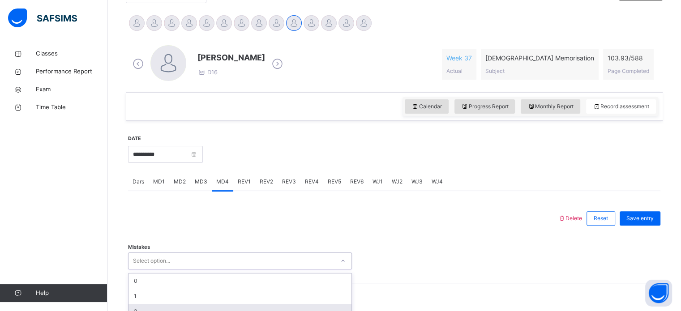
scroll to position [291, 0]
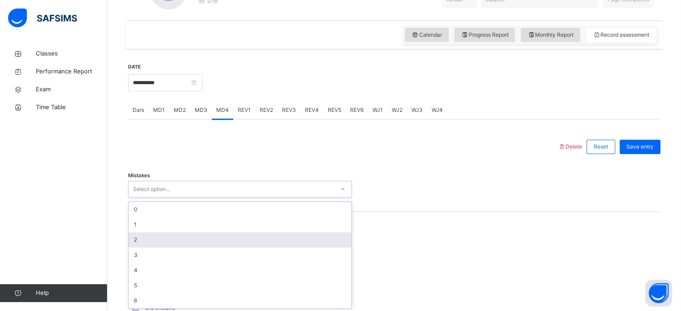
click at [210, 198] on div "option 2 focused, 3 of 7. 7 results available. Use Up and Down to choose option…" at bounding box center [240, 189] width 224 height 17
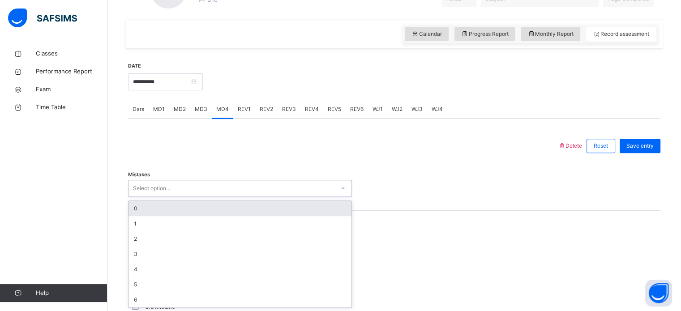
click at [224, 209] on div "0" at bounding box center [239, 208] width 223 height 15
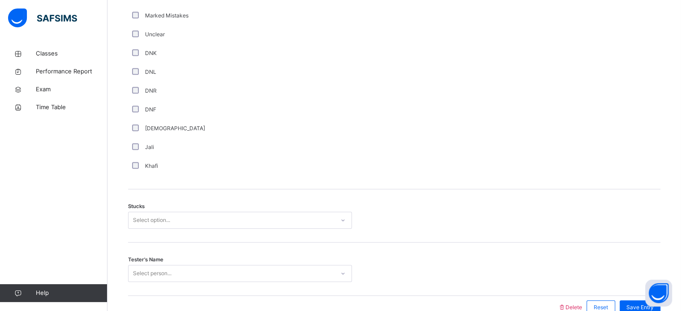
scroll to position [648, 0]
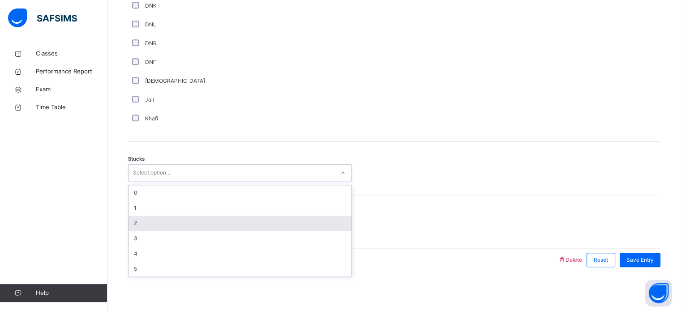
drag, startPoint x: 222, startPoint y: 172, endPoint x: 219, endPoint y: 214, distance: 42.6
click at [219, 181] on div "option 2 focused, 3 of 6. 6 results available. Use Up and Down to choose option…" at bounding box center [240, 172] width 224 height 17
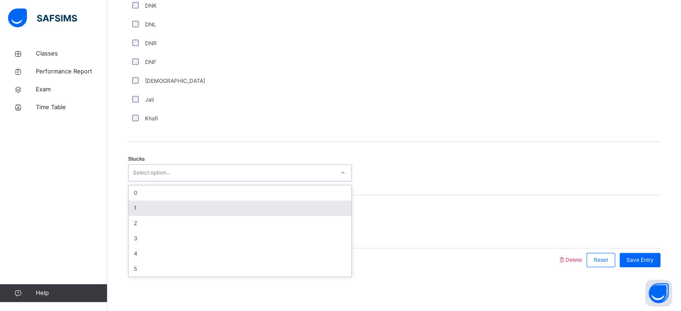
click at [220, 205] on div "1" at bounding box center [239, 208] width 223 height 15
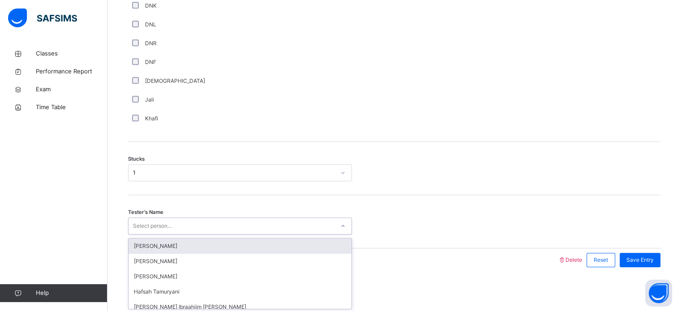
click at [184, 221] on div "Select person..." at bounding box center [231, 226] width 206 height 14
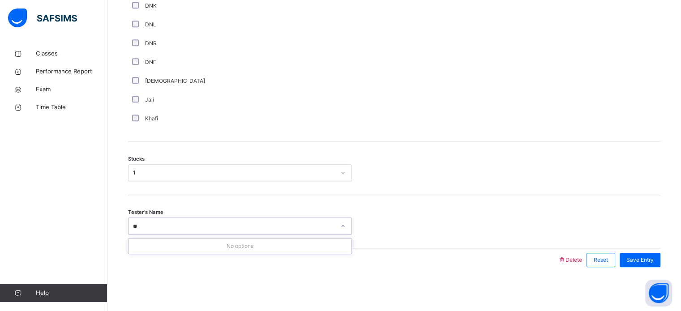
type input "*"
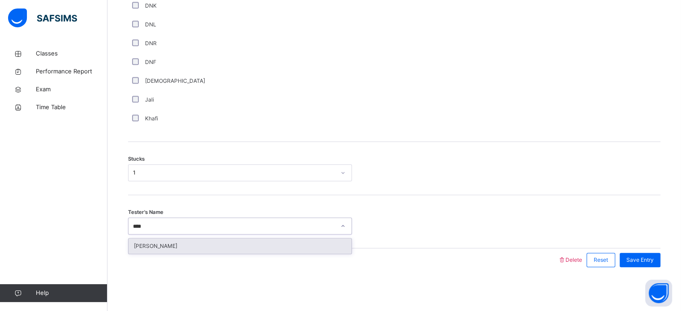
type input "*****"
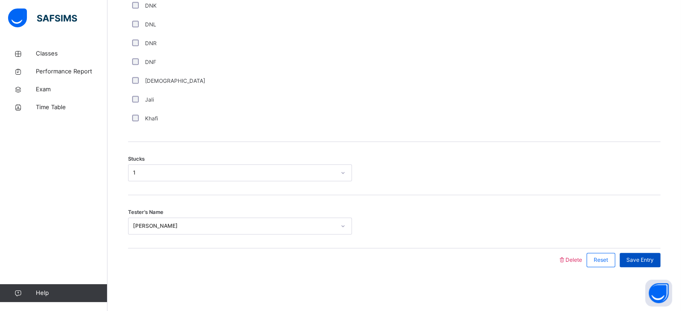
click at [646, 264] on div "Save Entry" at bounding box center [639, 260] width 41 height 14
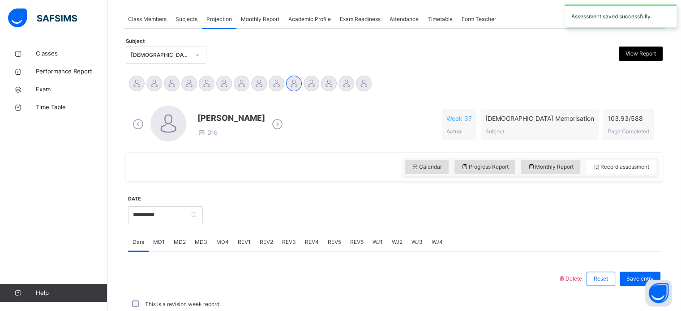
scroll to position [361, 0]
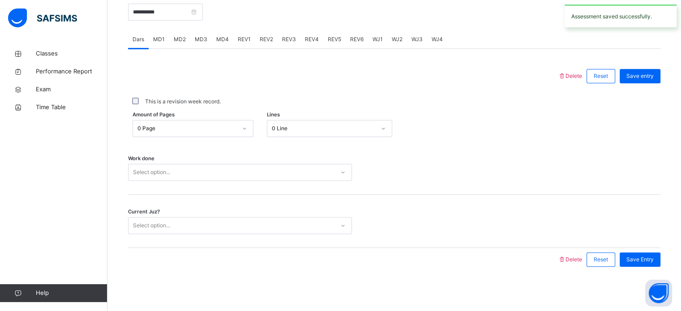
click at [310, 40] on span "REV4" at bounding box center [312, 39] width 14 height 8
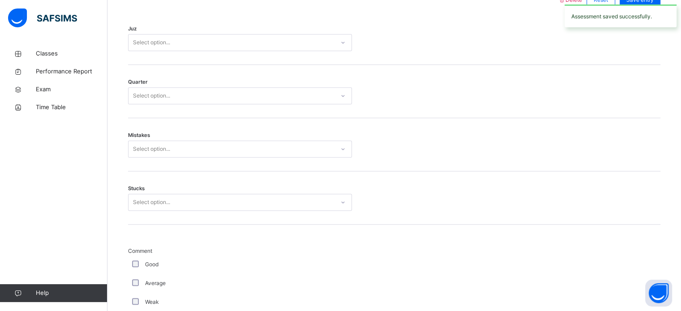
scroll to position [433, 0]
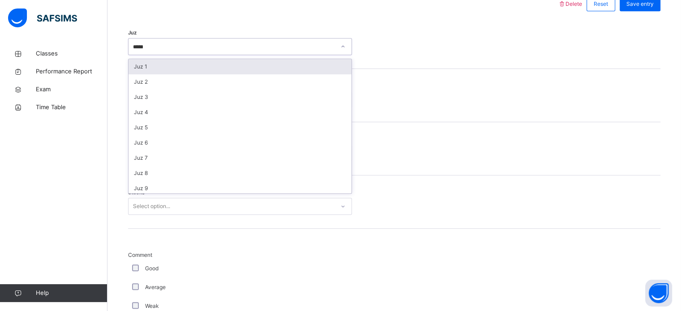
type input "******"
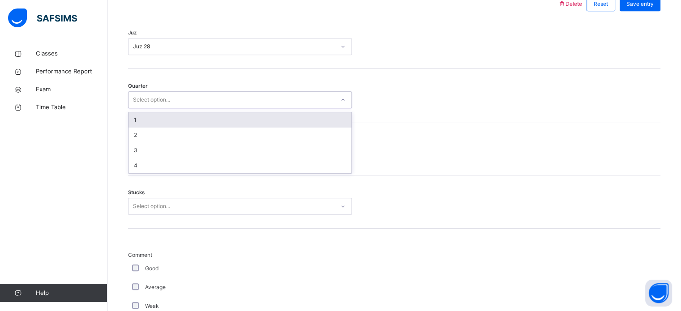
type input "*"
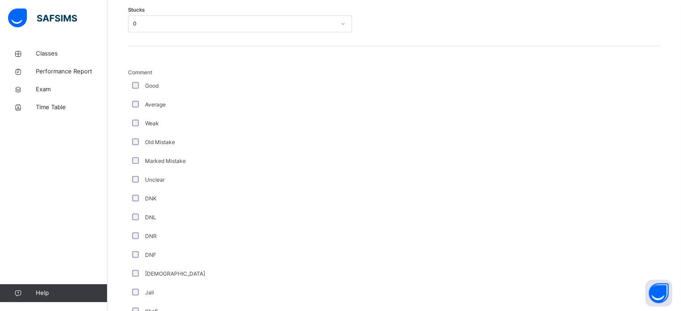
scroll to position [755, 0]
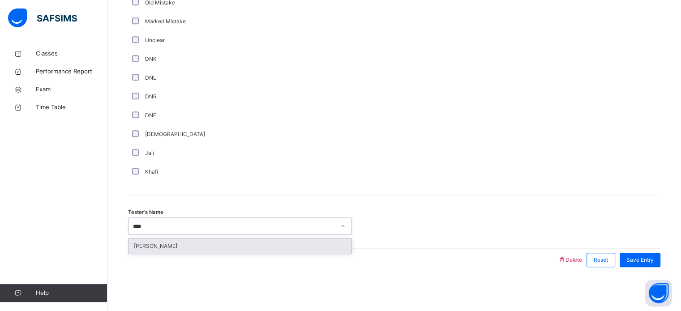
type input "*****"
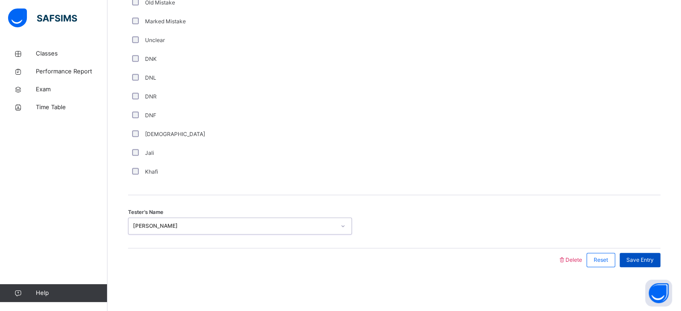
click at [652, 254] on div "Save Entry" at bounding box center [639, 260] width 41 height 14
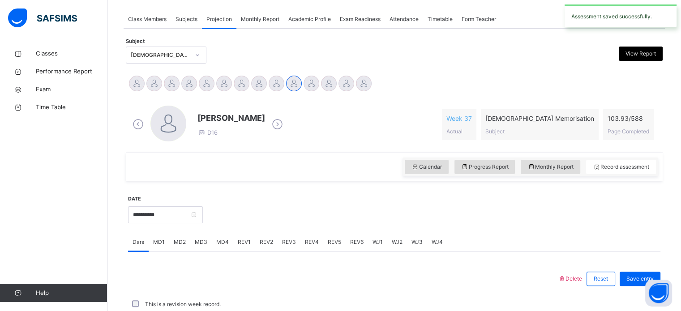
scroll to position [361, 0]
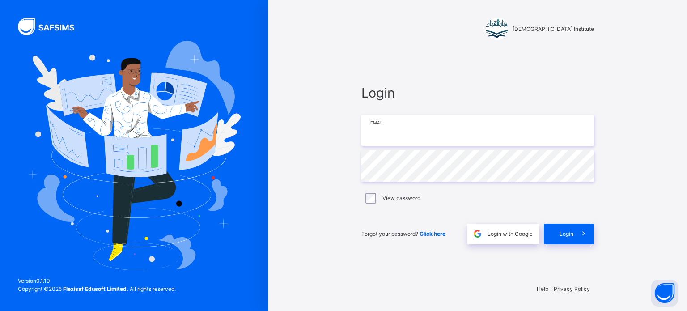
type input "**********"
